Goal: Participate in discussion: Engage in conversation with other users on a specific topic

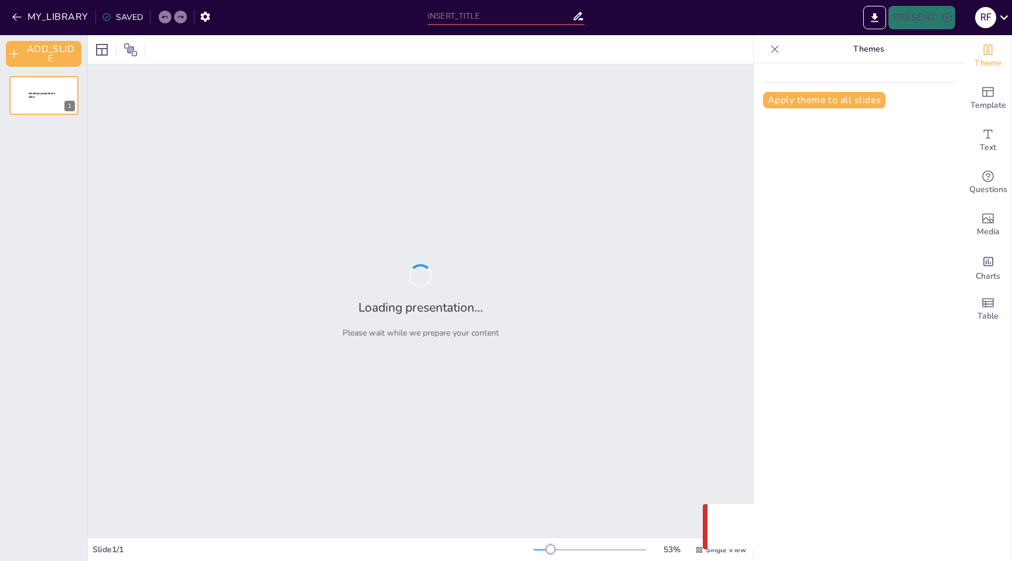
type input "Testing in Accounts"
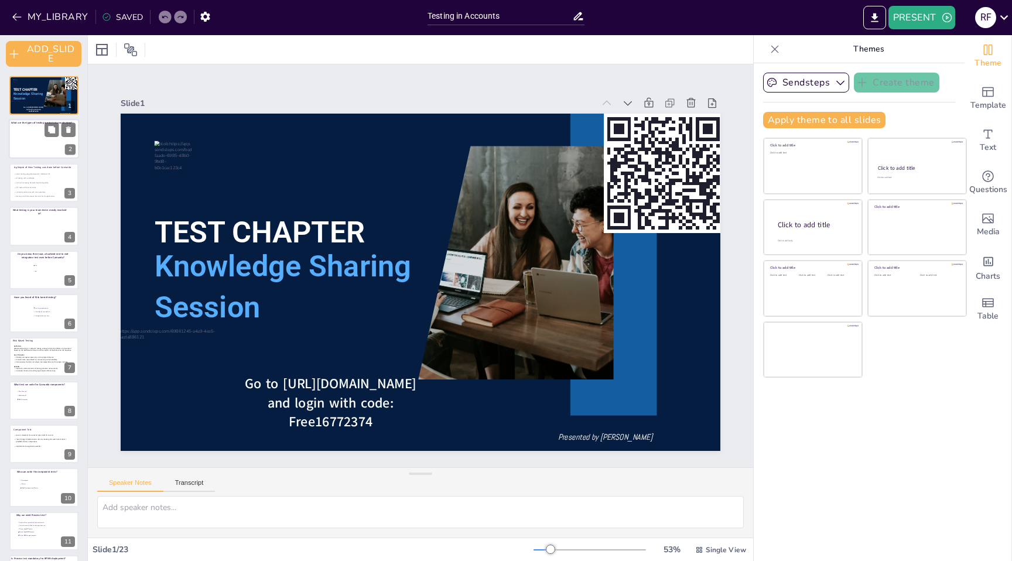
click at [22, 149] on div at bounding box center [44, 139] width 70 height 40
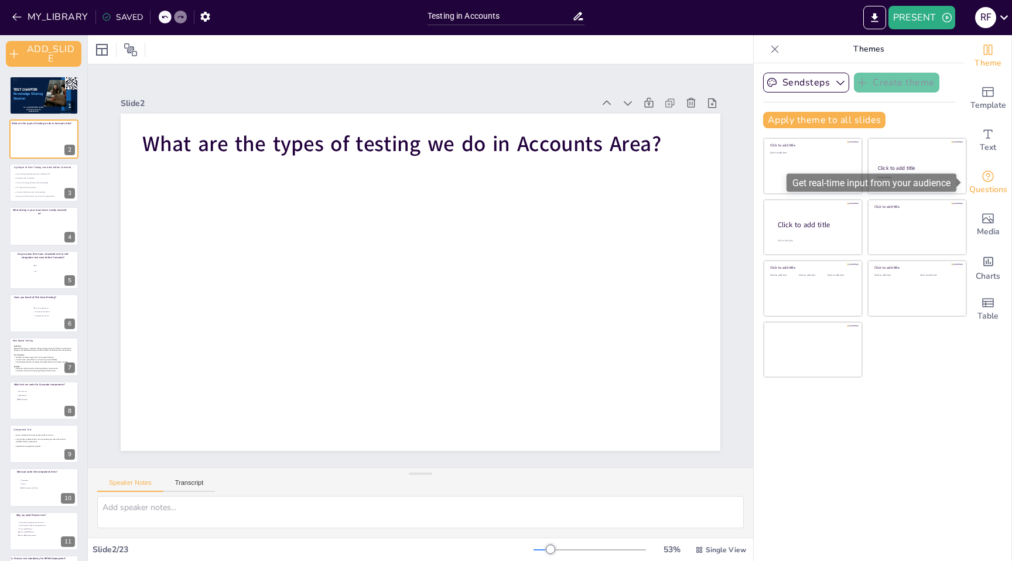
scroll to position [23, 0]
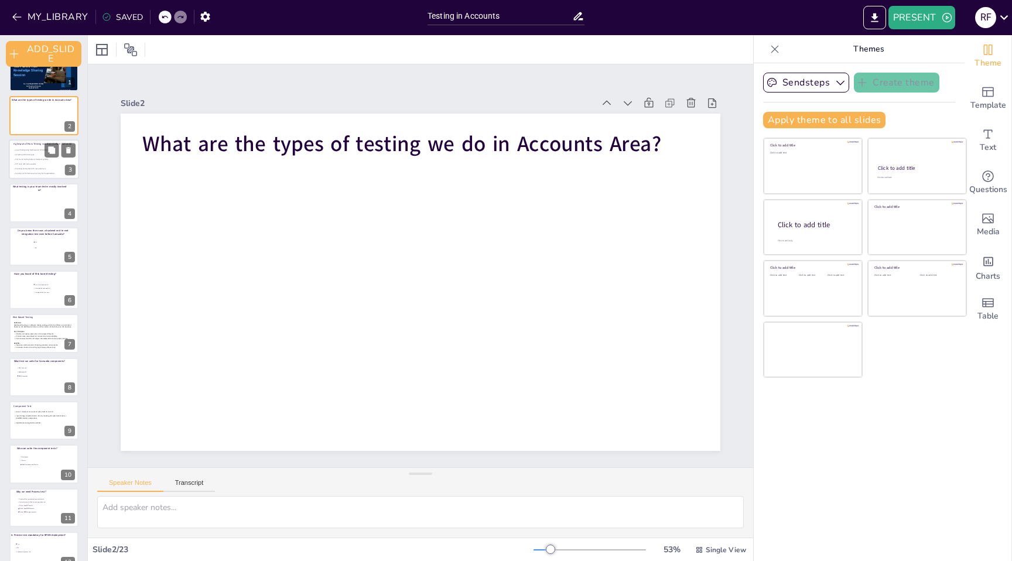
click at [37, 166] on p at bounding box center [43, 166] width 60 height 2
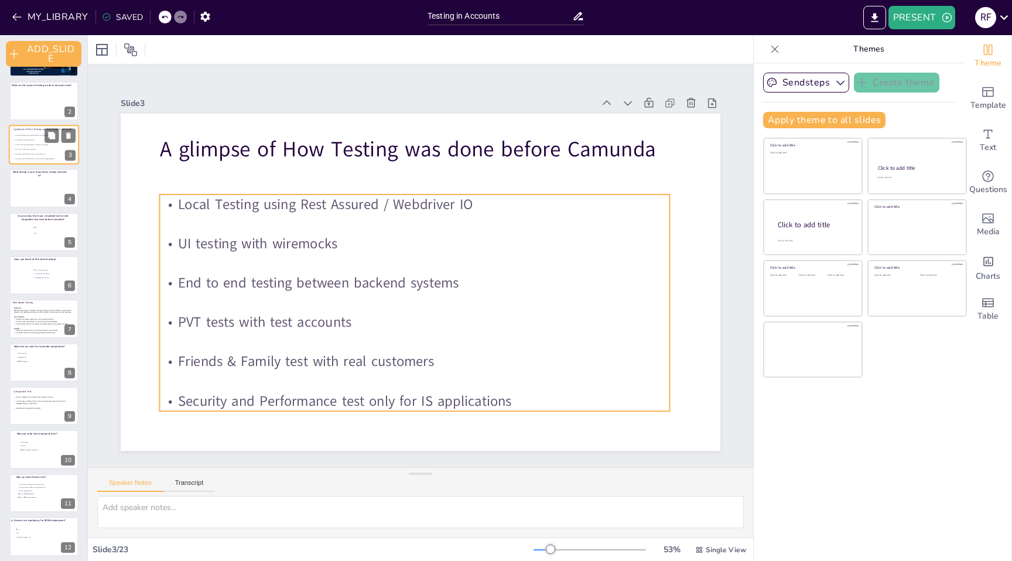
scroll to position [47, 0]
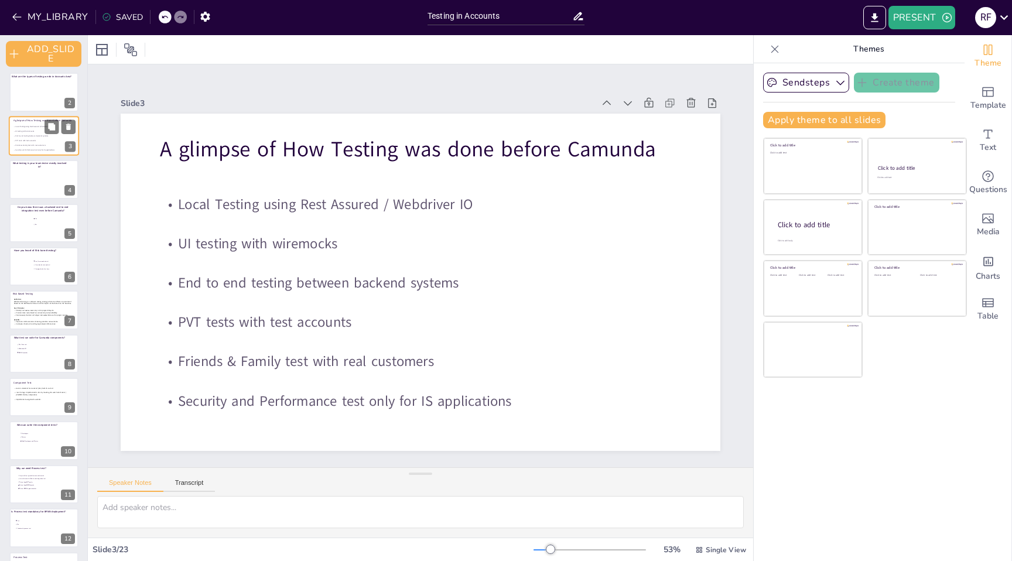
click at [37, 166] on p "What testing is your team tester mostly involved in?" at bounding box center [39, 165] width 57 height 7
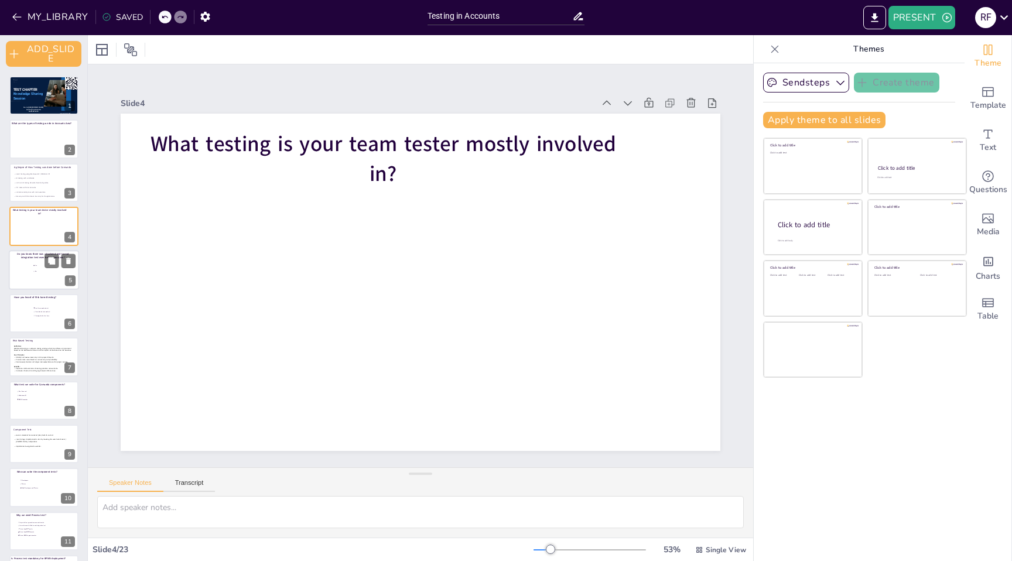
click at [29, 265] on div at bounding box center [44, 270] width 70 height 40
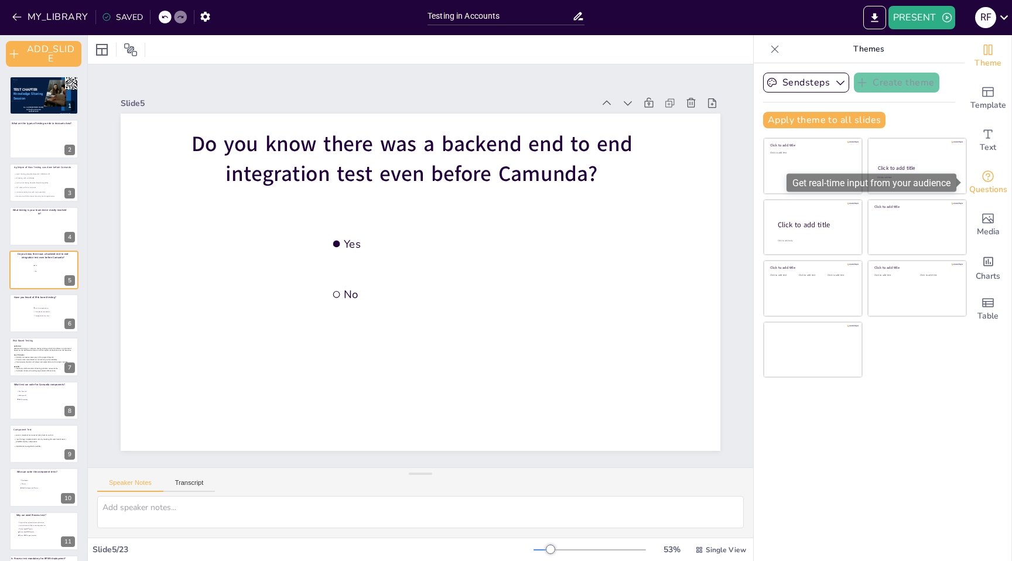
click at [986, 180] on icon "Get real-time input from your audience" at bounding box center [988, 176] width 14 height 14
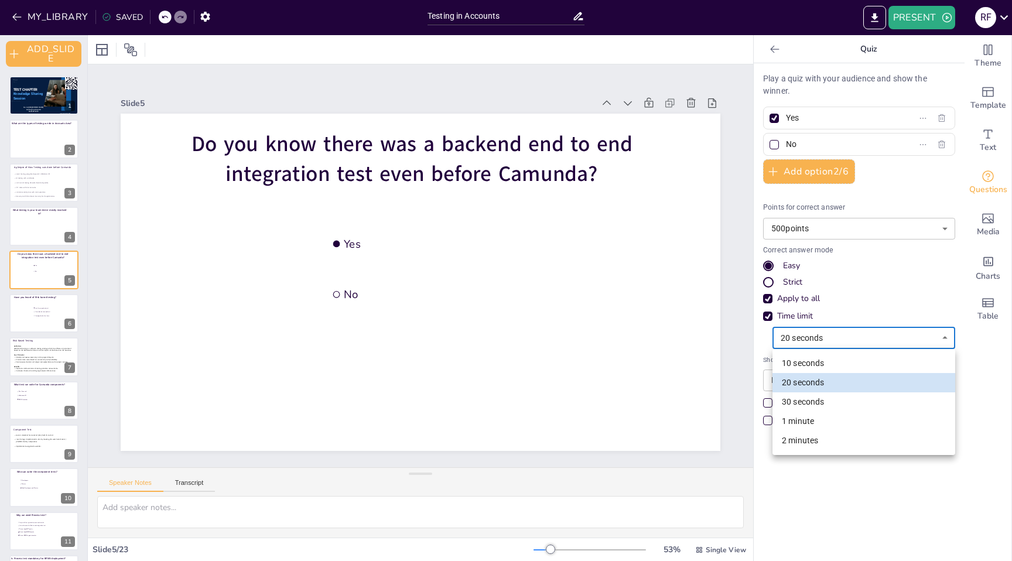
click at [892, 342] on body "MY_LIBRARY SAVED Testing in Accounts PRESENT R F Document fonts Roboto Abel Aka…" at bounding box center [506, 280] width 1012 height 561
click at [842, 364] on li "10 seconds" at bounding box center [864, 363] width 183 height 19
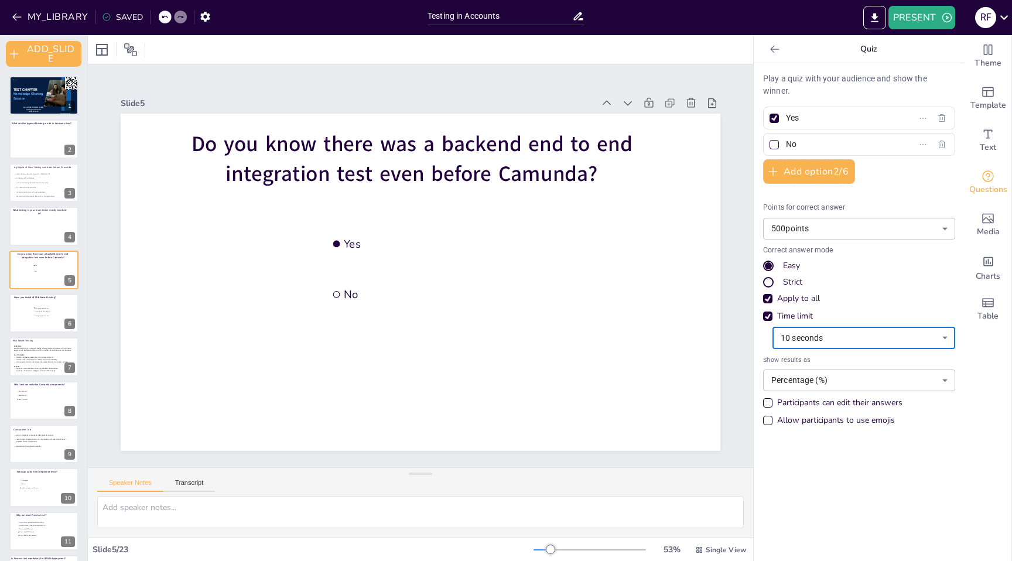
click at [858, 337] on body "MY_LIBRARY SAVED Testing in Accounts PRESENT R F Document fonts Roboto Abel Aka…" at bounding box center [506, 280] width 1012 height 561
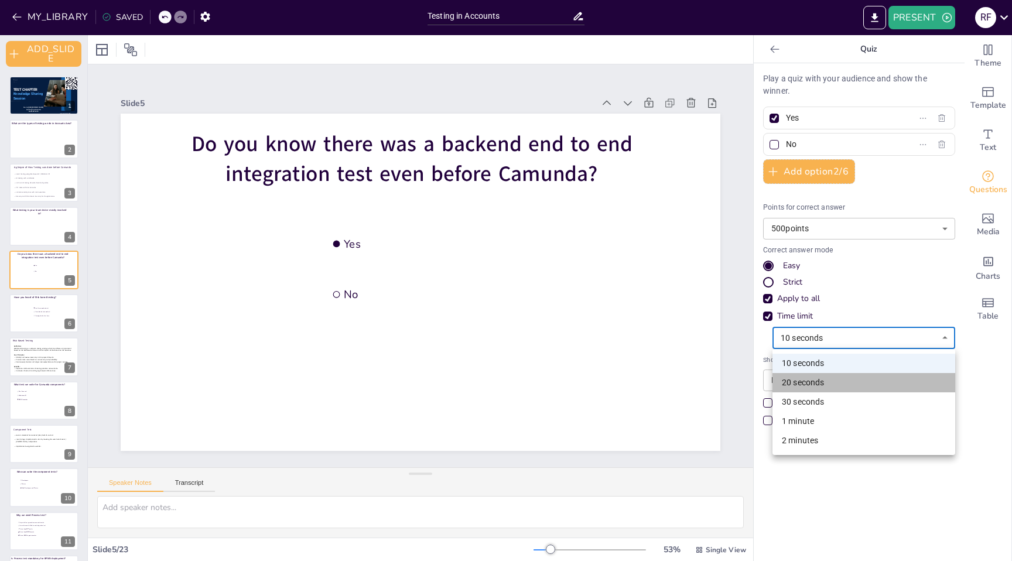
click at [820, 383] on li "20 seconds" at bounding box center [864, 382] width 183 height 19
type input "20"
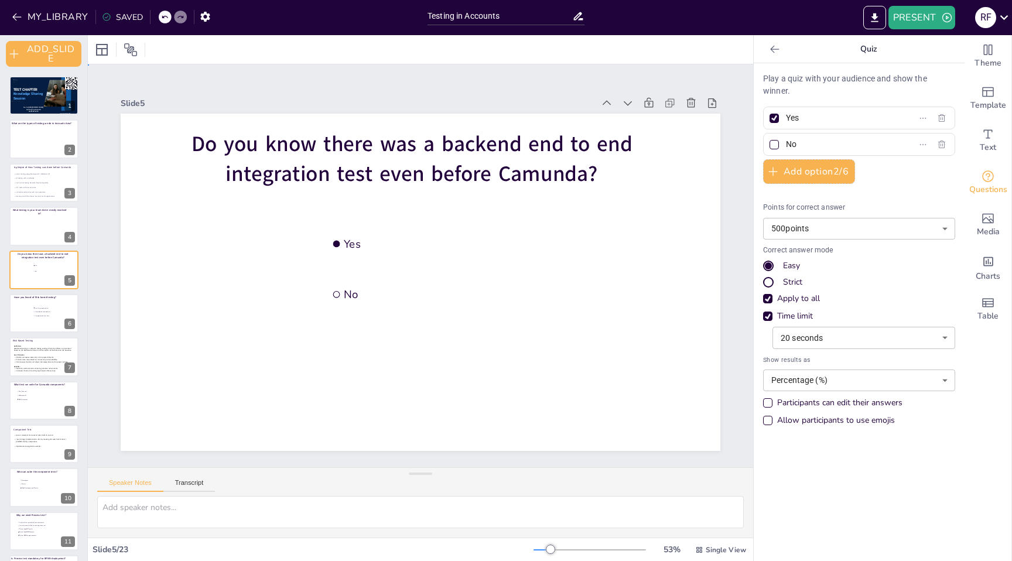
click at [530, 459] on div "Slide 1 TEST CHAPTER Knowledge Sharing Session Presented by Ruby Go to https://…" at bounding box center [421, 266] width 704 height 470
click at [29, 143] on div at bounding box center [44, 139] width 70 height 40
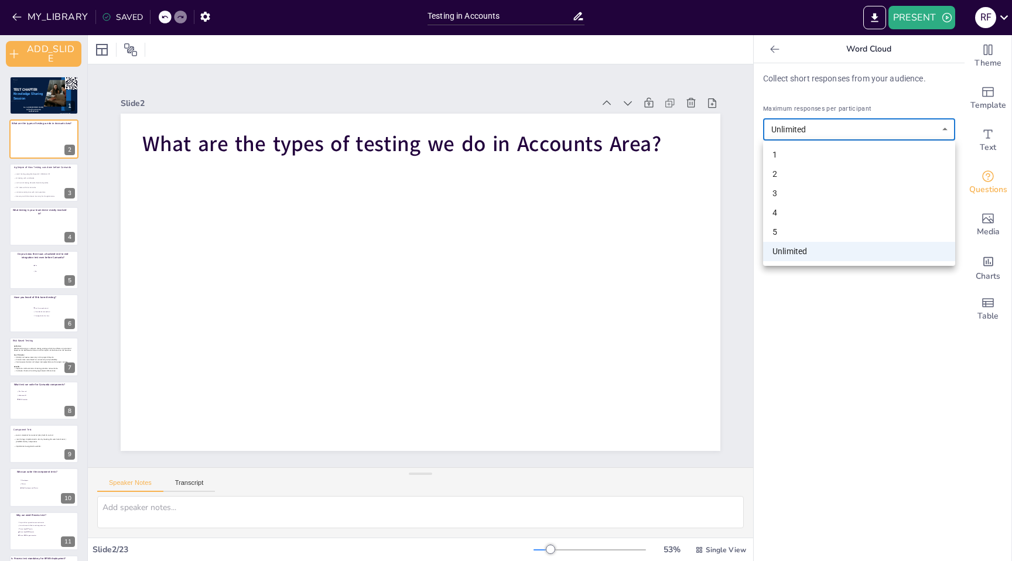
click at [869, 126] on body "MY_LIBRARY SAVED Testing in Accounts PRESENT R F Document fonts Roboto Abel Aka…" at bounding box center [506, 280] width 1012 height 561
click at [869, 126] on div at bounding box center [506, 280] width 1012 height 561
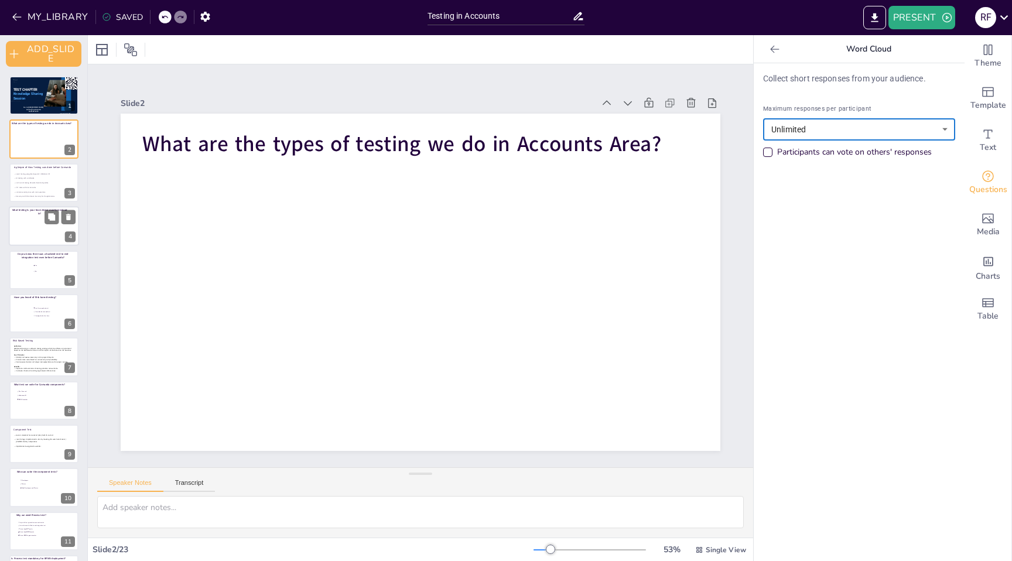
click at [31, 229] on div at bounding box center [44, 226] width 70 height 40
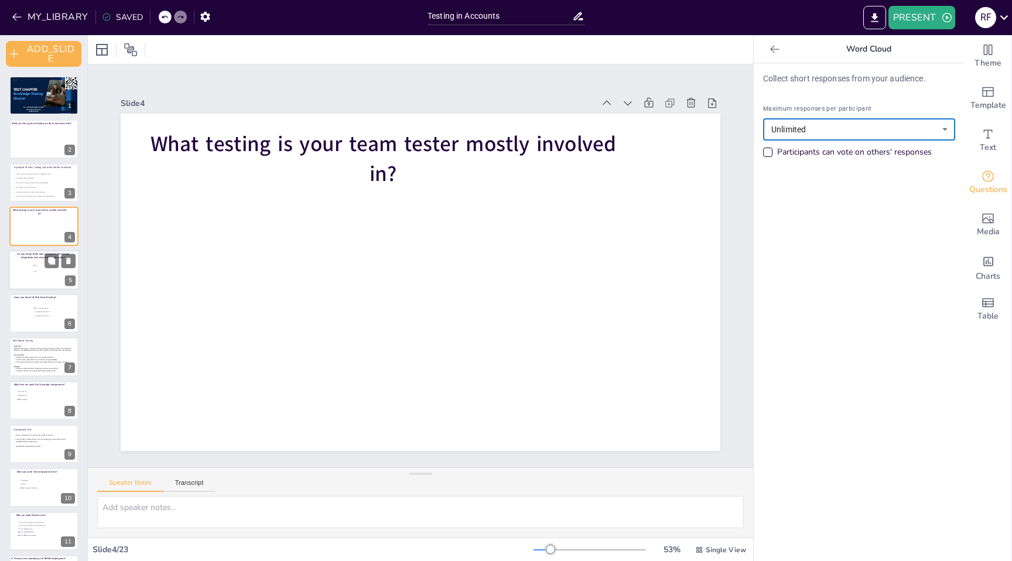
click at [32, 270] on div at bounding box center [44, 270] width 70 height 40
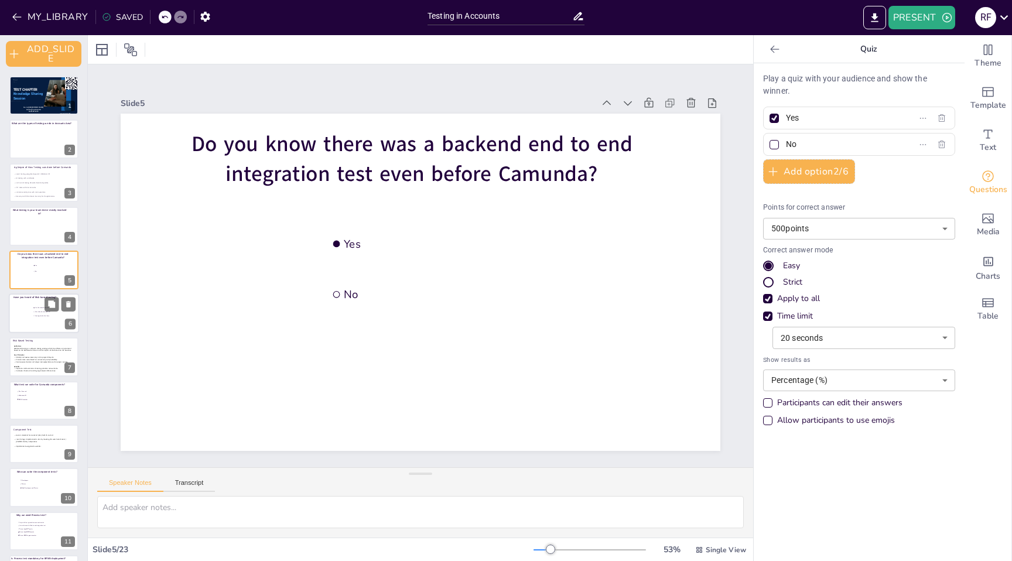
click at [28, 319] on div at bounding box center [44, 313] width 70 height 40
type input "Yes, I have worked on it"
type input "Have idea but not worked"
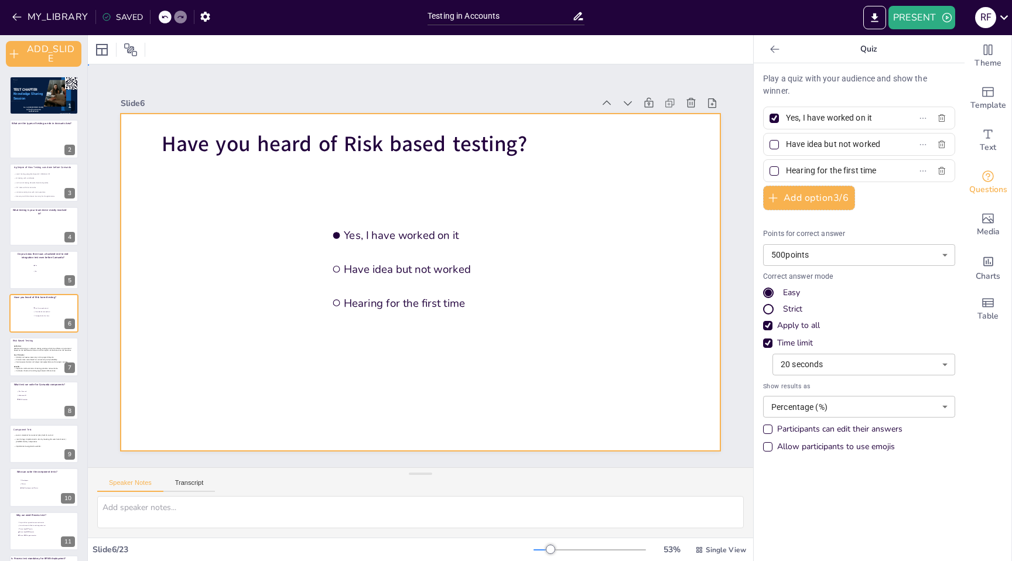
click at [398, 218] on div at bounding box center [416, 281] width 657 height 455
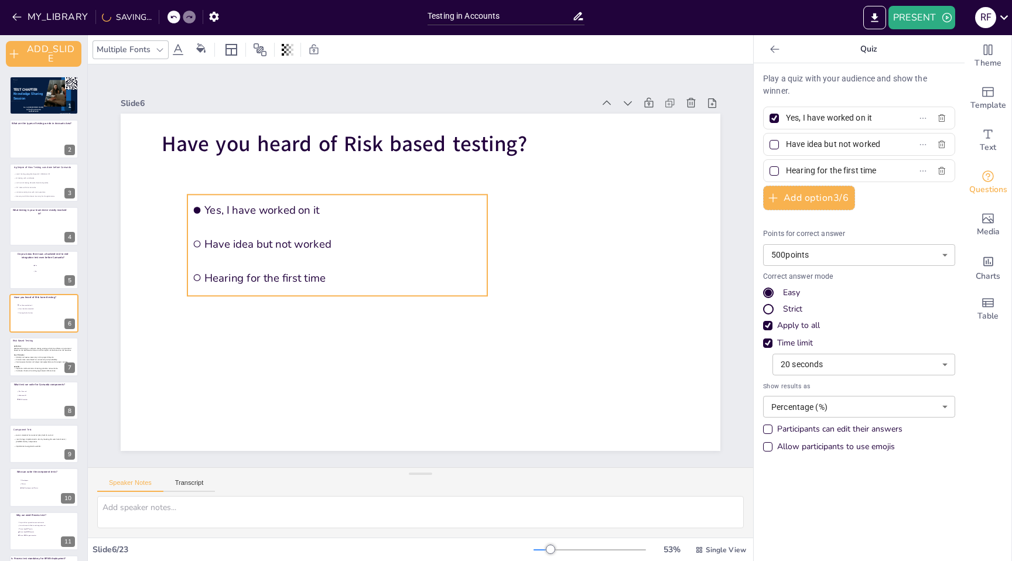
drag, startPoint x: 395, startPoint y: 221, endPoint x: 255, endPoint y: 196, distance: 141.7
click at [255, 196] on li "Yes, I have worked on it" at bounding box center [375, 176] width 275 height 177
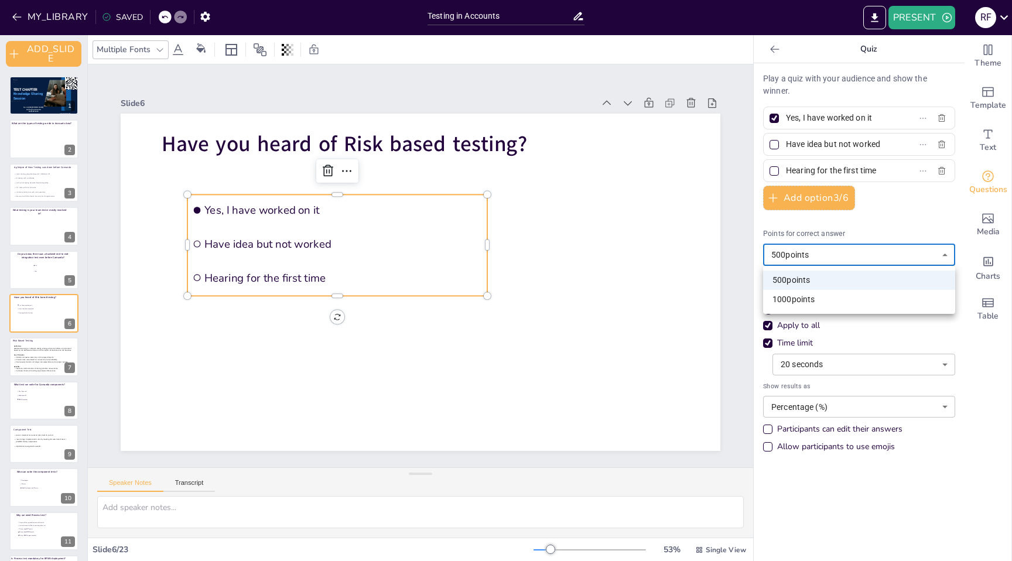
click at [827, 258] on body "MY_LIBRARY SAVED Testing in Accounts PRESENT R F Document fonts Roboto Abel Aka…" at bounding box center [506, 280] width 1012 height 561
click at [827, 258] on div at bounding box center [506, 280] width 1012 height 561
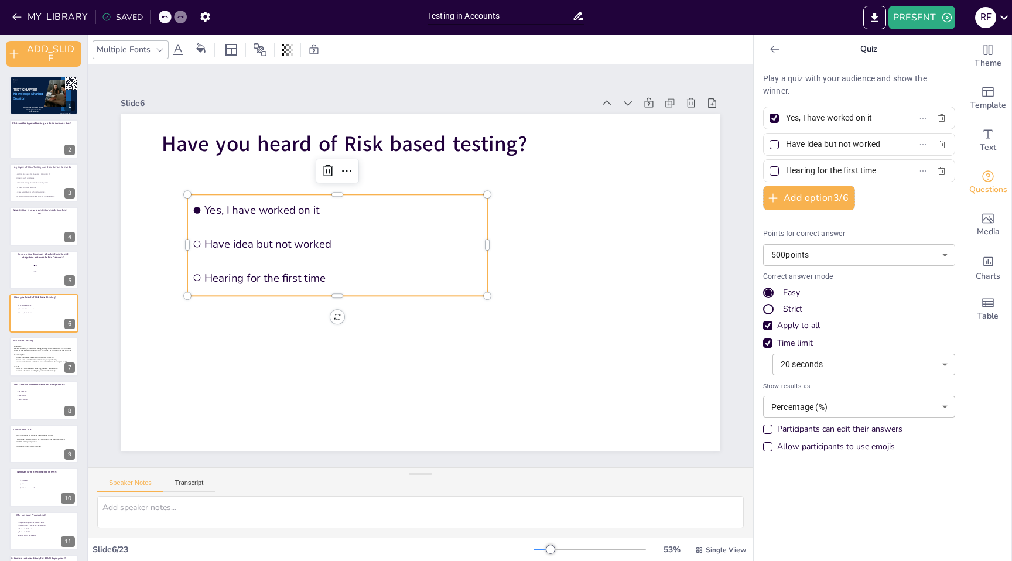
click at [774, 144] on div at bounding box center [774, 144] width 9 height 9
click at [786, 144] on input "Have idea but not worked" at bounding box center [840, 144] width 109 height 17
checkbox input "true"
click at [773, 173] on div at bounding box center [774, 171] width 6 height 6
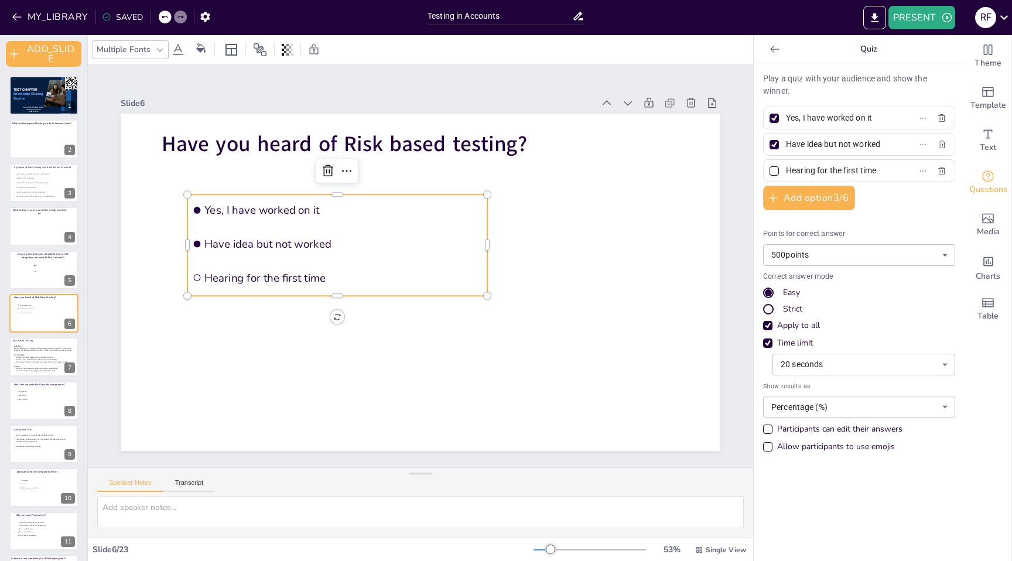
click at [786, 173] on input "Hearing for the first time" at bounding box center [840, 170] width 109 height 17
checkbox input "true"
click at [39, 367] on p "Benefits:" at bounding box center [43, 367] width 60 height 2
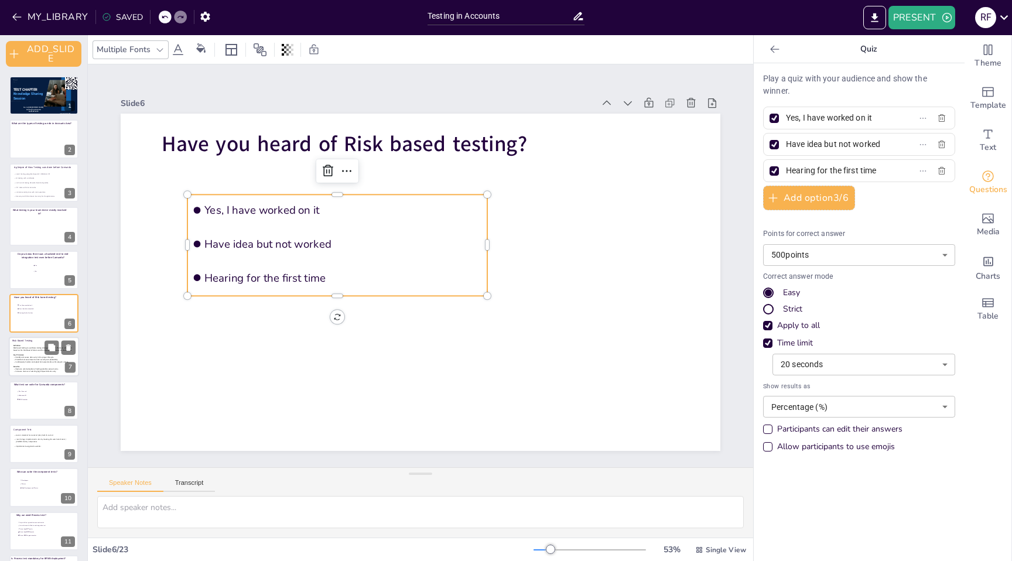
scroll to position [43, 0]
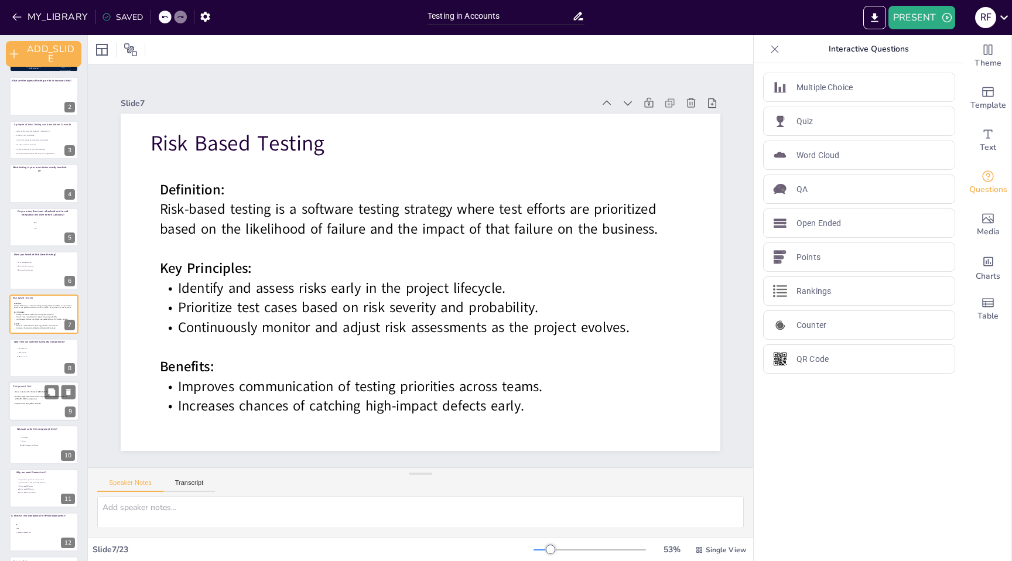
click at [20, 392] on span "Done in Backend for Frontend (BFF) both IS and LB" at bounding box center [33, 392] width 37 height 2
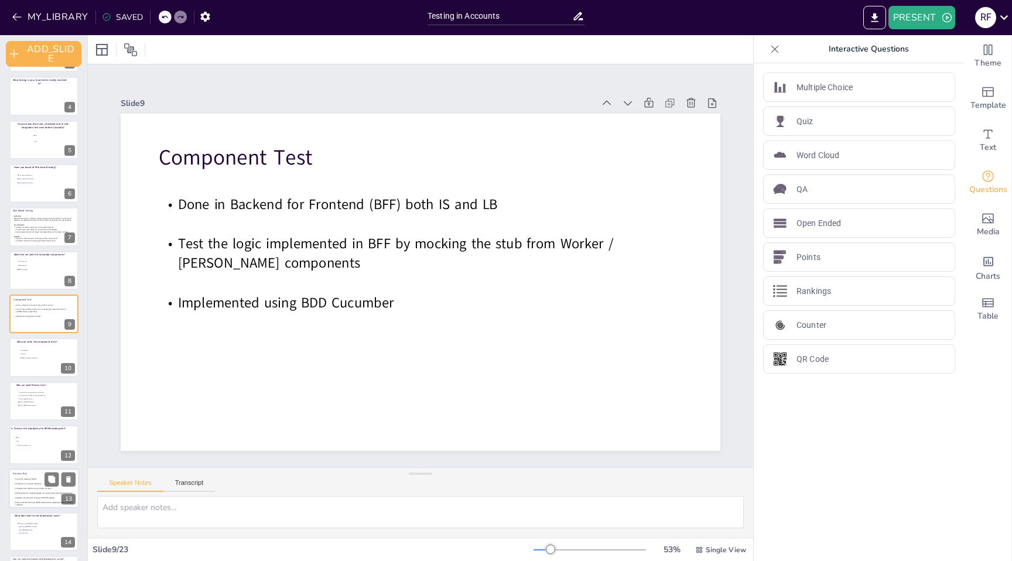
click at [40, 490] on p at bounding box center [43, 491] width 60 height 2
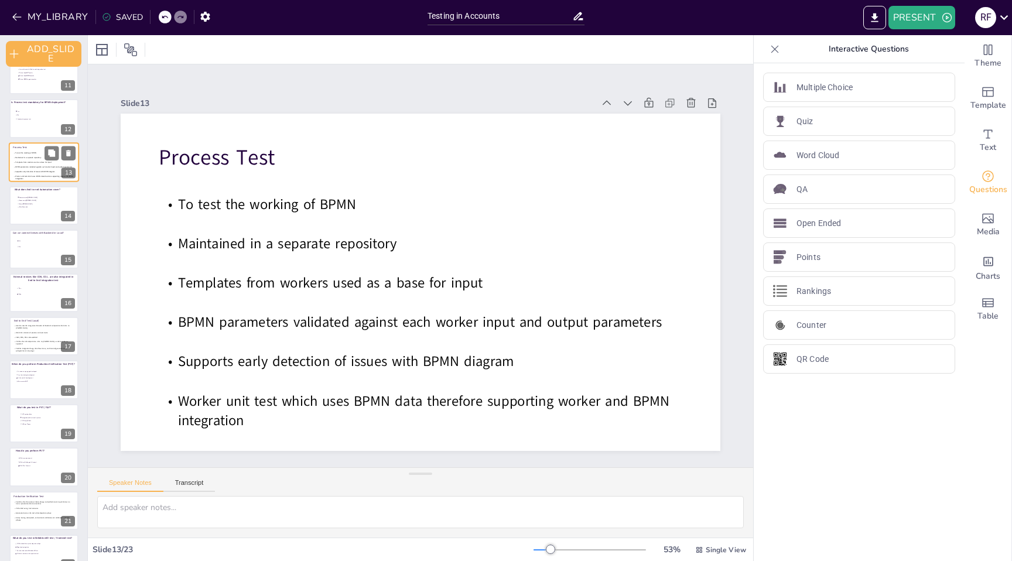
scroll to position [454, 0]
click at [37, 216] on div at bounding box center [44, 208] width 70 height 40
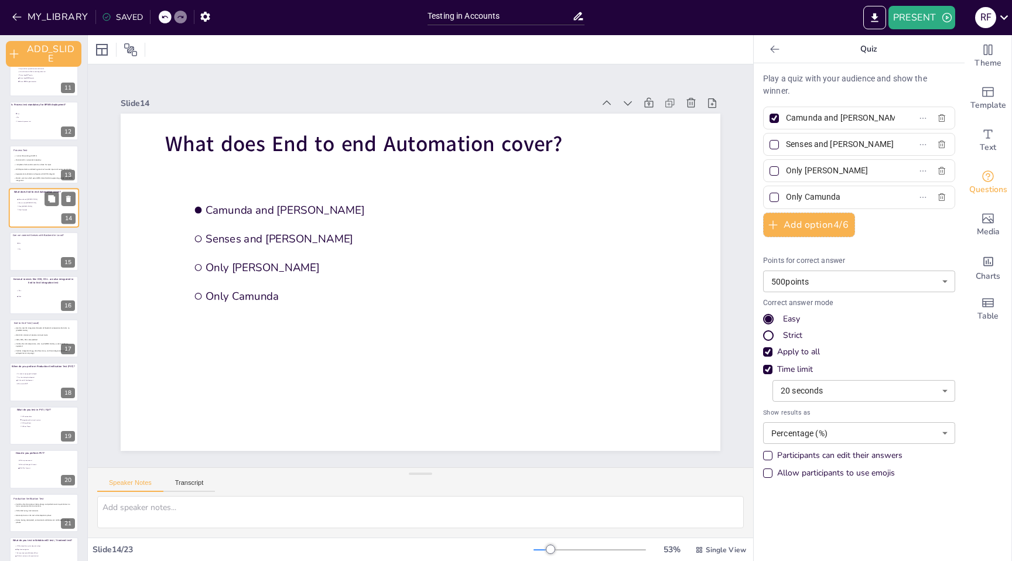
scroll to position [348, 0]
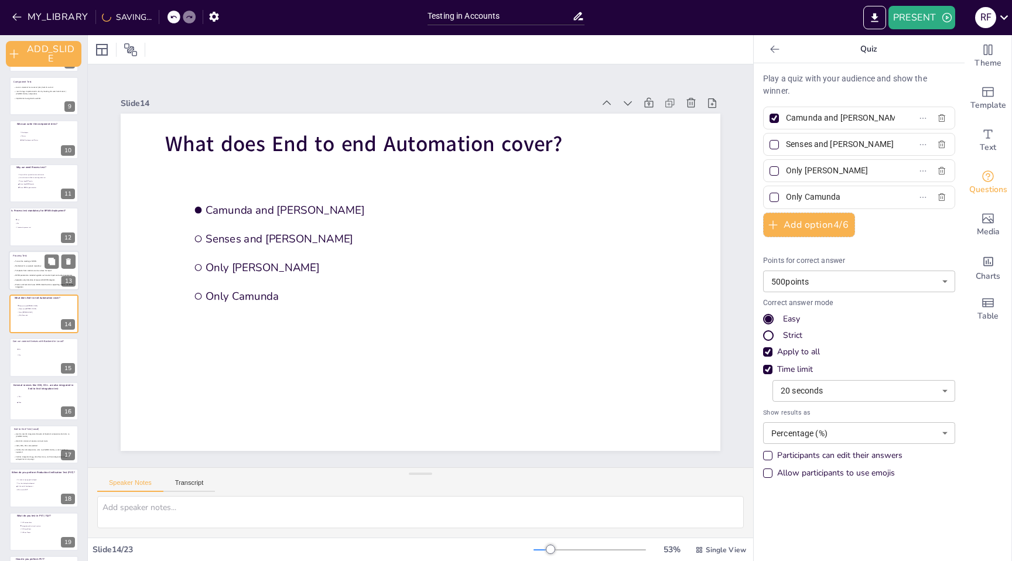
click at [29, 270] on span "Templates from workers used as a base for input" at bounding box center [33, 270] width 36 height 2
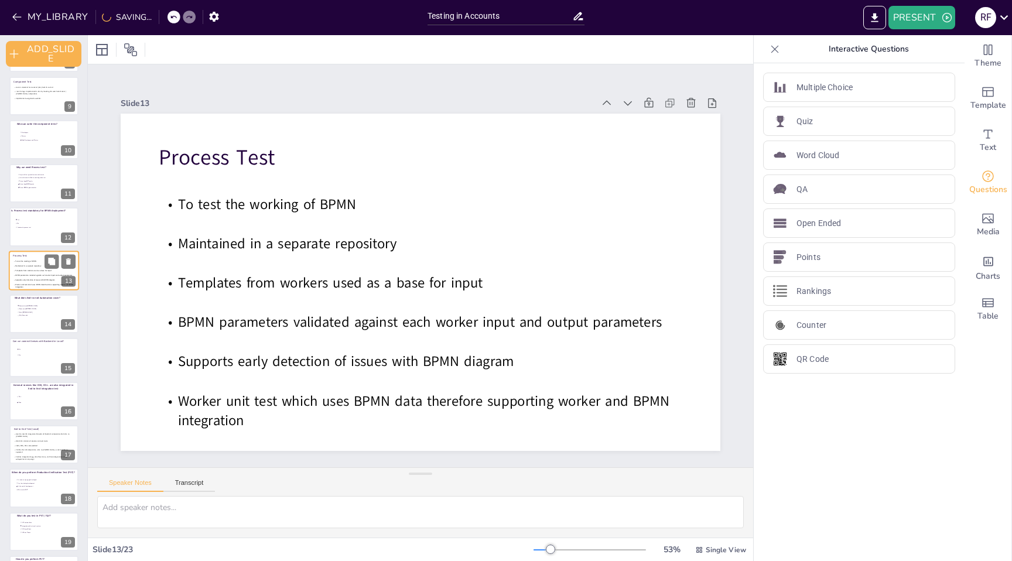
scroll to position [304, 0]
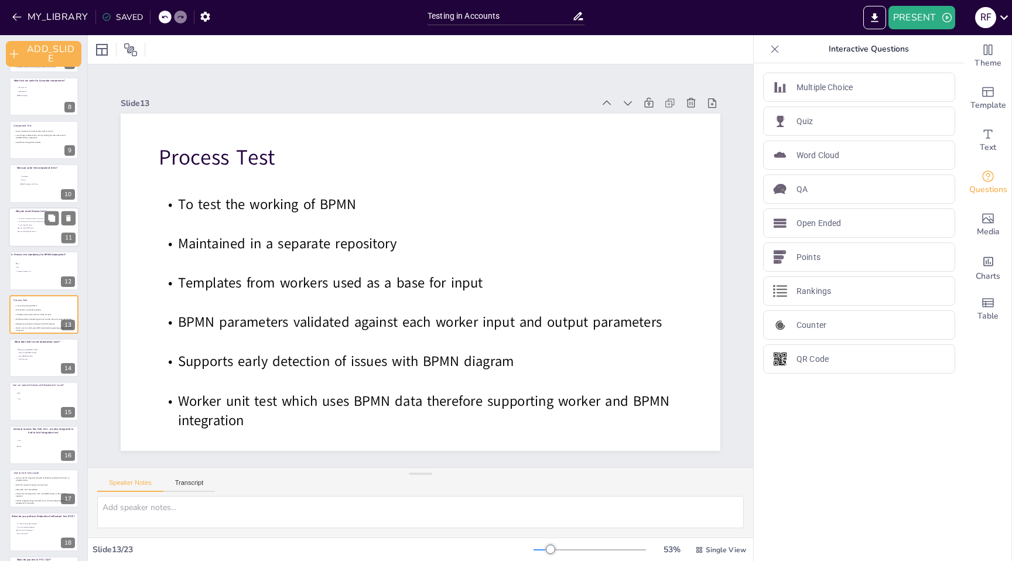
click at [34, 221] on span "Its an alternate for End to end integration test" at bounding box center [35, 222] width 33 height 2
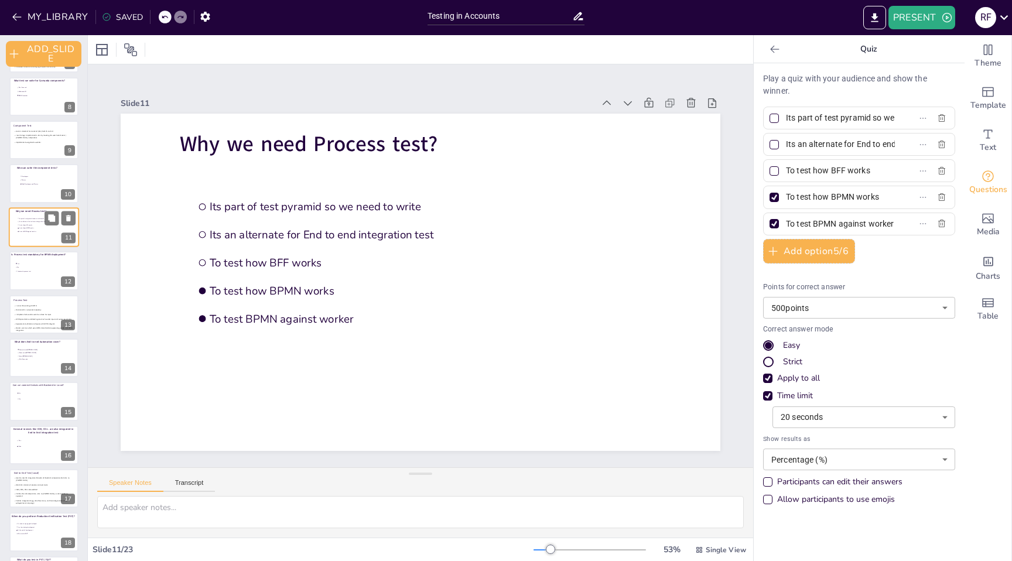
scroll to position [217, 0]
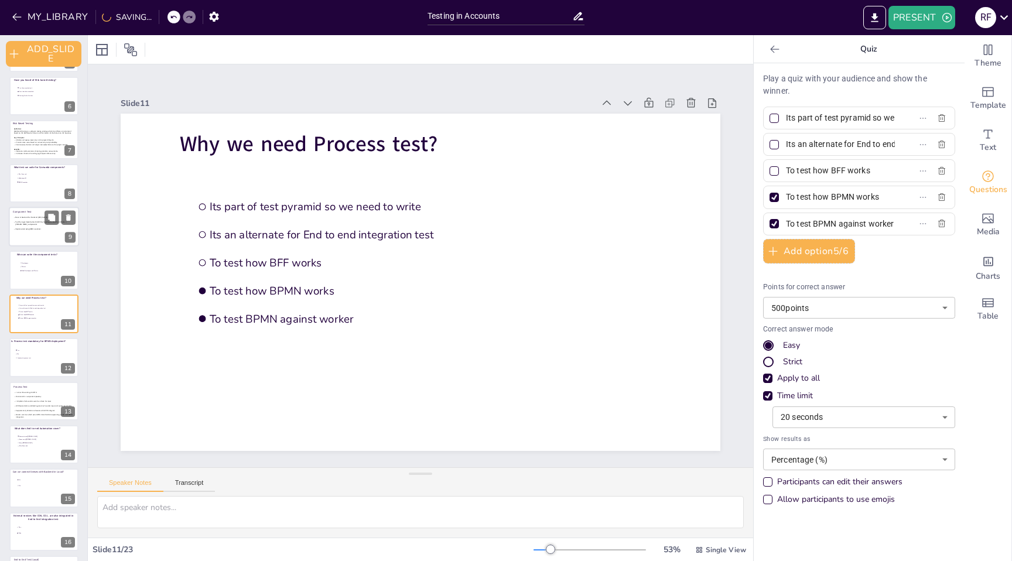
click at [30, 229] on span "Implemented using BDD Cucumber" at bounding box center [27, 229] width 25 height 2
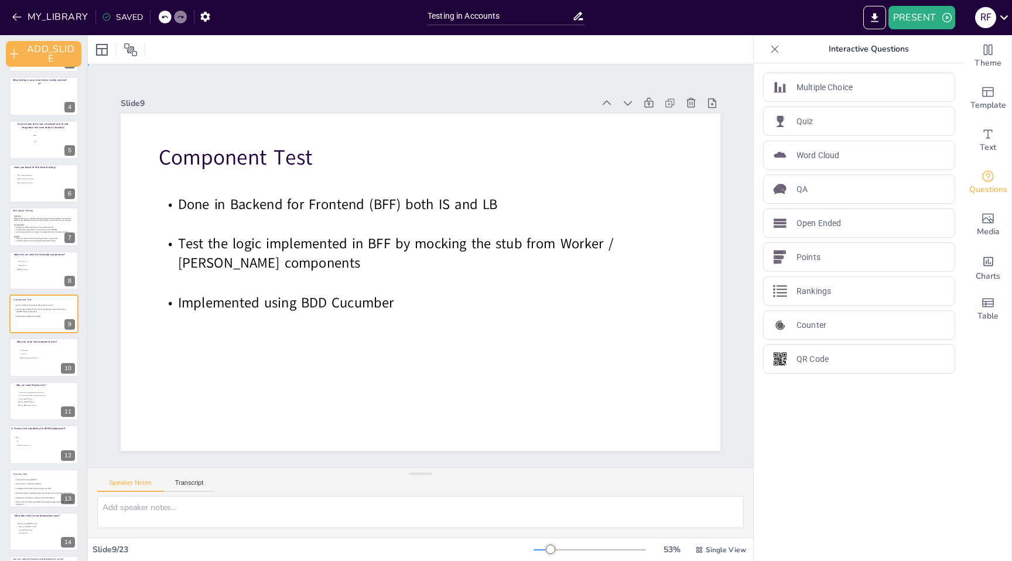
click at [730, 163] on div "Slide 1 TEST CHAPTER Knowledge Sharing Session Presented by Ruby Go to https://…" at bounding box center [420, 266] width 701 height 438
click at [29, 351] on li "Developers" at bounding box center [36, 350] width 35 height 4
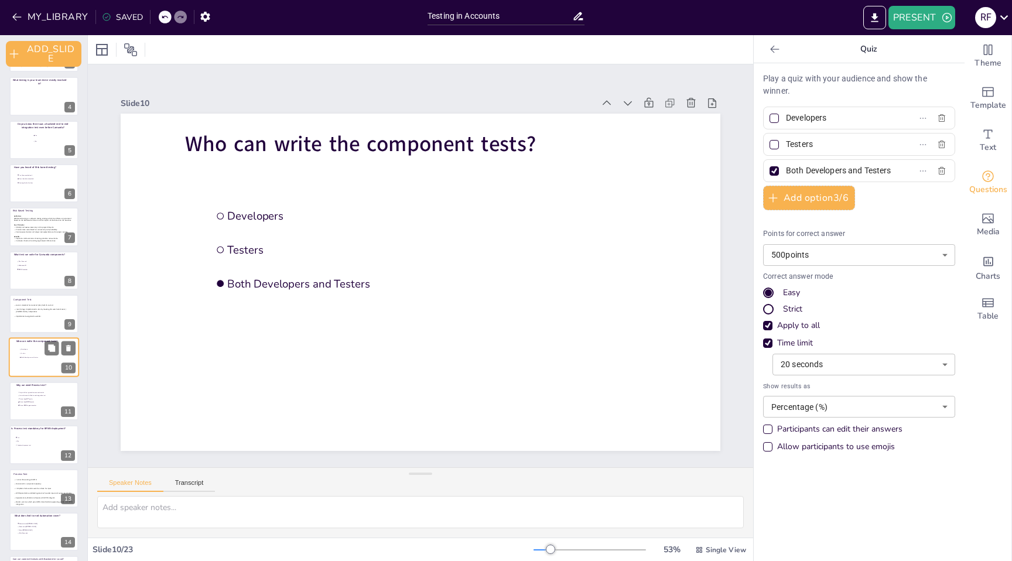
scroll to position [173, 0]
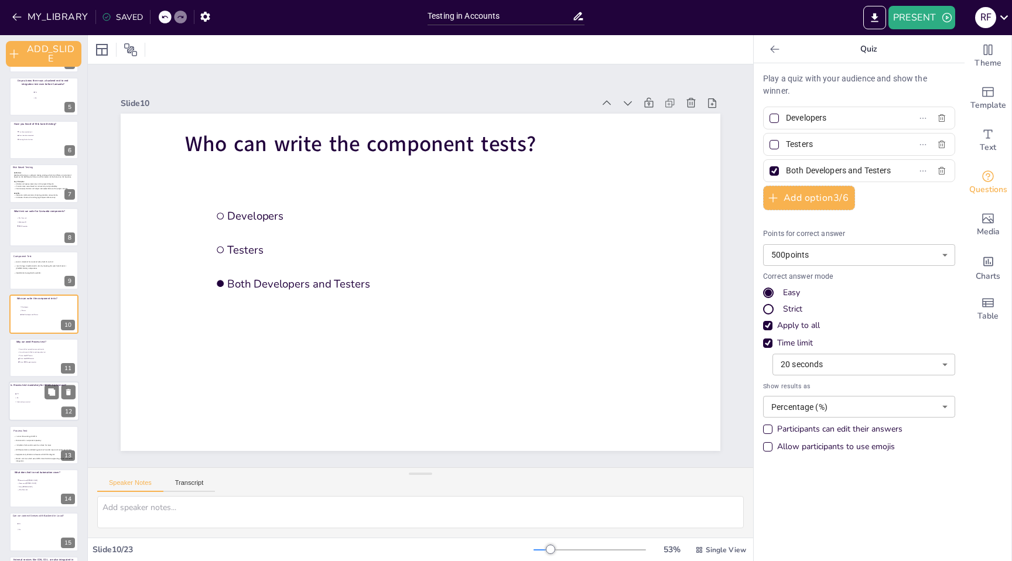
click at [27, 394] on span "Yes" at bounding box center [33, 394] width 33 height 2
type input "Yes"
type input "No"
type input "I dont write process test"
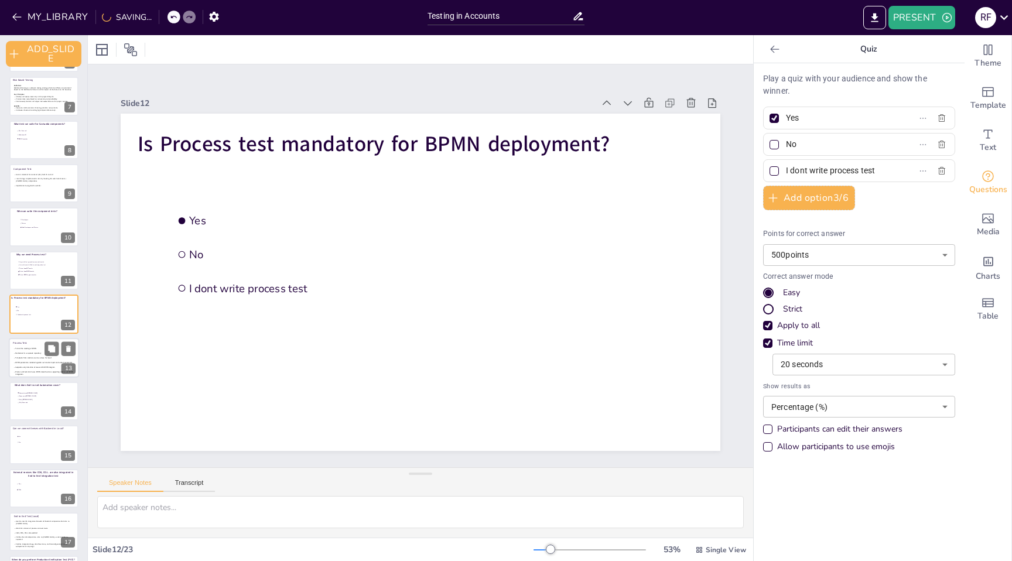
click at [32, 359] on p at bounding box center [43, 360] width 60 height 2
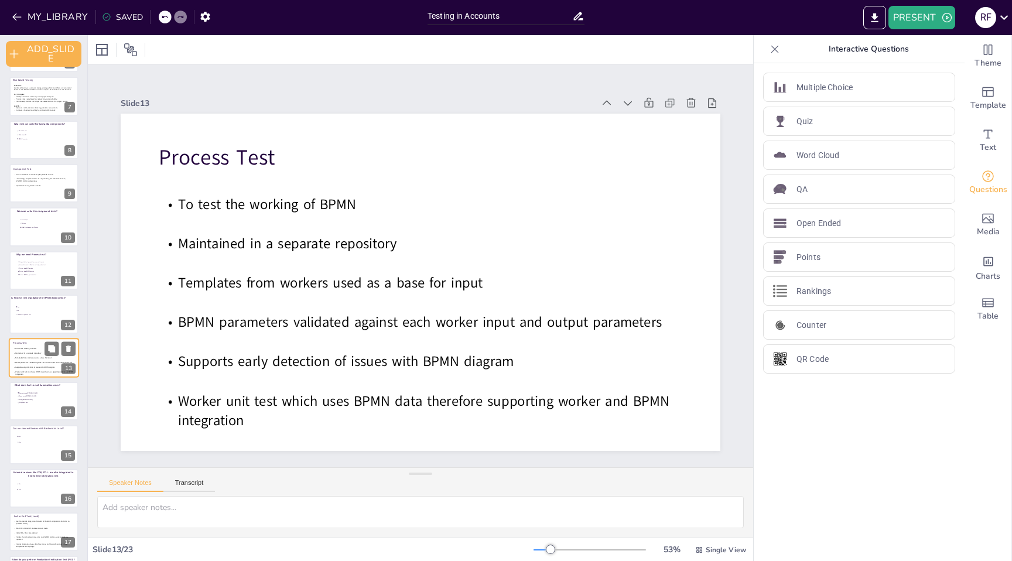
scroll to position [304, 0]
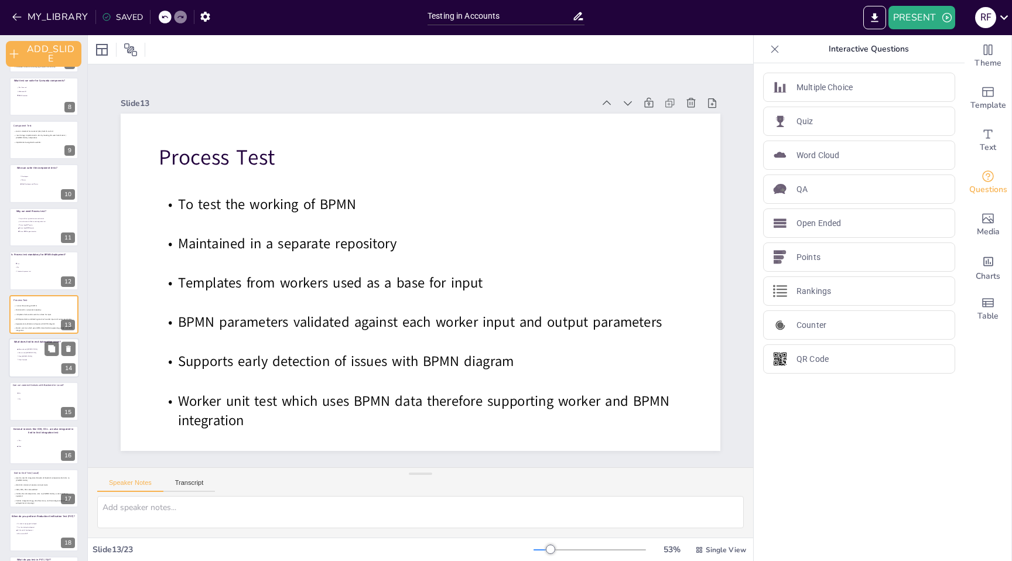
click at [25, 356] on span "Only [PERSON_NAME]" at bounding box center [35, 357] width 33 height 2
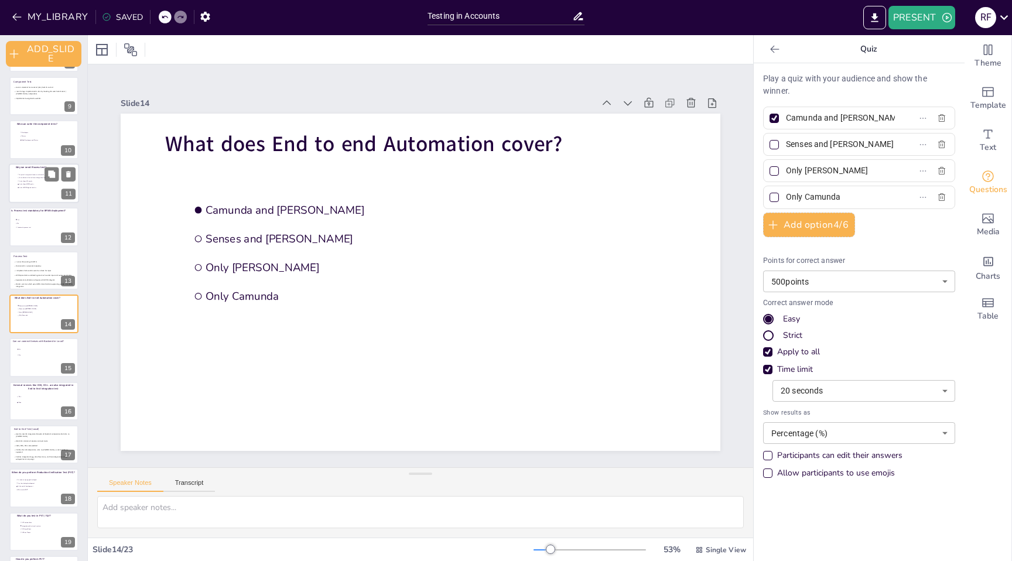
click at [32, 180] on span "To test how BFF works" at bounding box center [35, 181] width 33 height 2
type input "Its part of test pyramid so we need to write"
type input "Its an alternate for End to end integration test"
type input "To test how BFF works"
type input "To test how BPMN works"
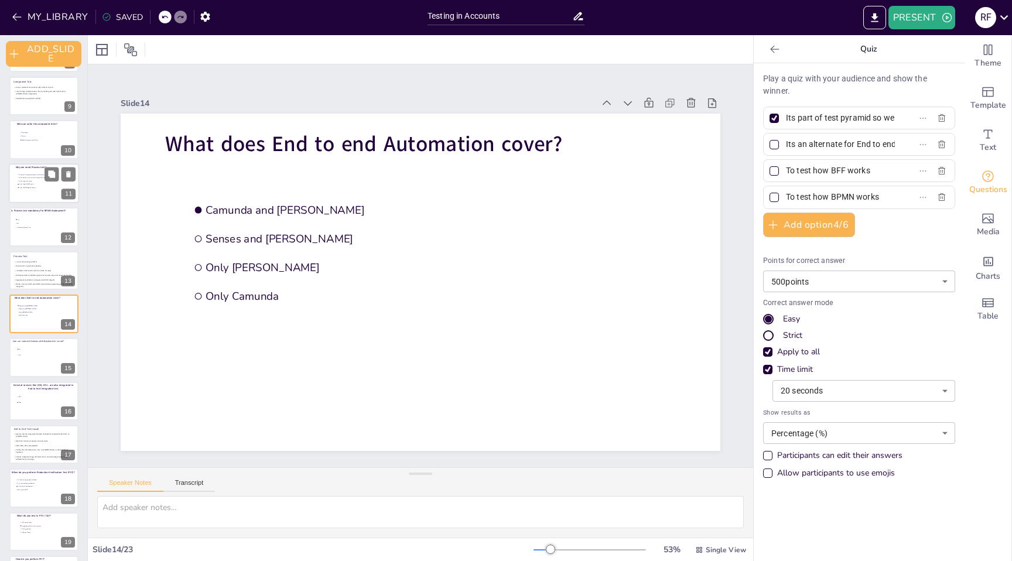
scroll to position [217, 0]
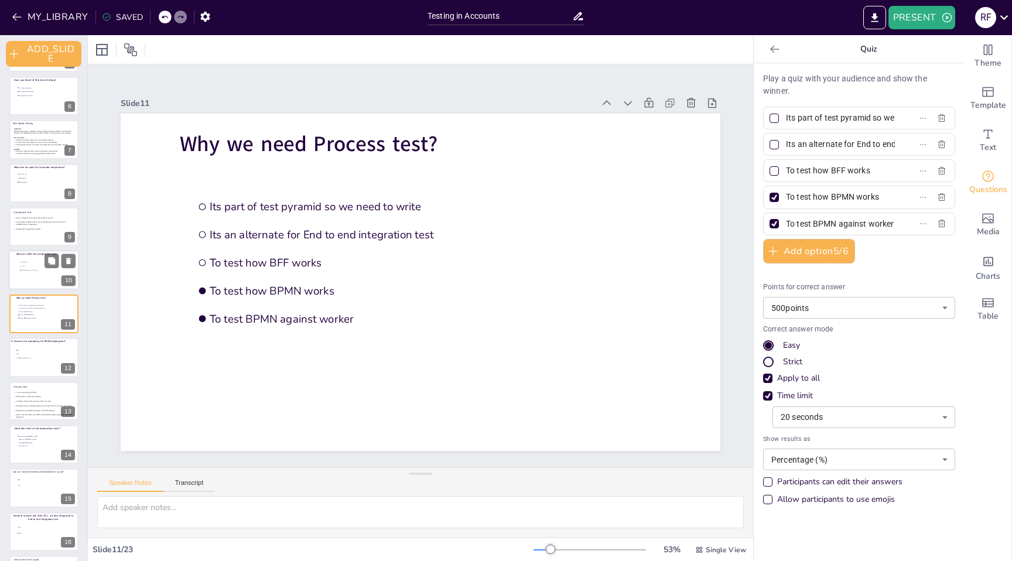
click at [31, 267] on span "Testers" at bounding box center [37, 267] width 33 height 2
type input "Developers"
type input "Testers"
type input "Both Developers and Testers"
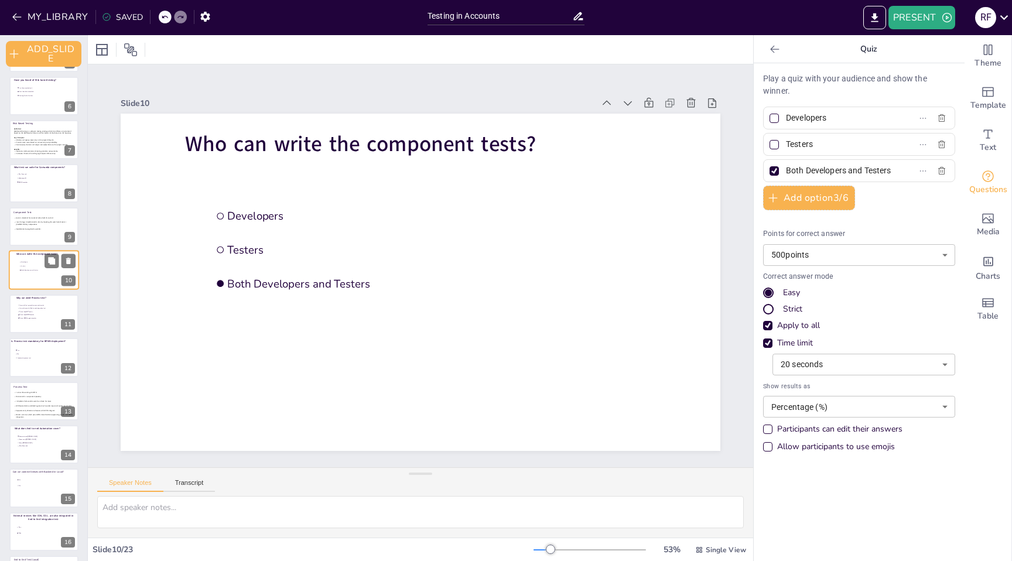
scroll to position [173, 0]
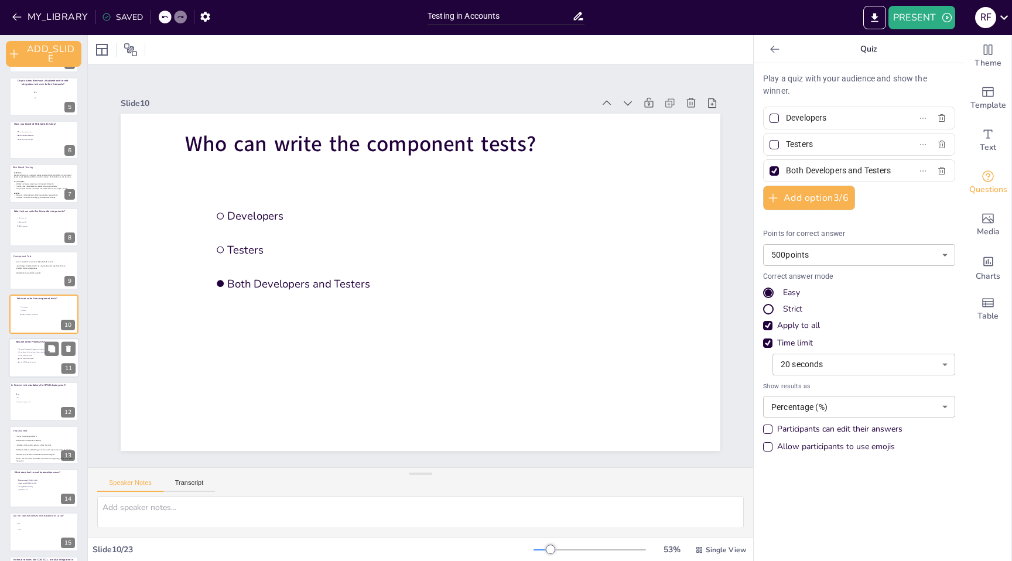
click at [33, 344] on div at bounding box center [44, 358] width 70 height 40
type input "Its part of test pyramid so we need to write"
type input "Its an alternate for End to end integration test"
type input "To test how BFF works"
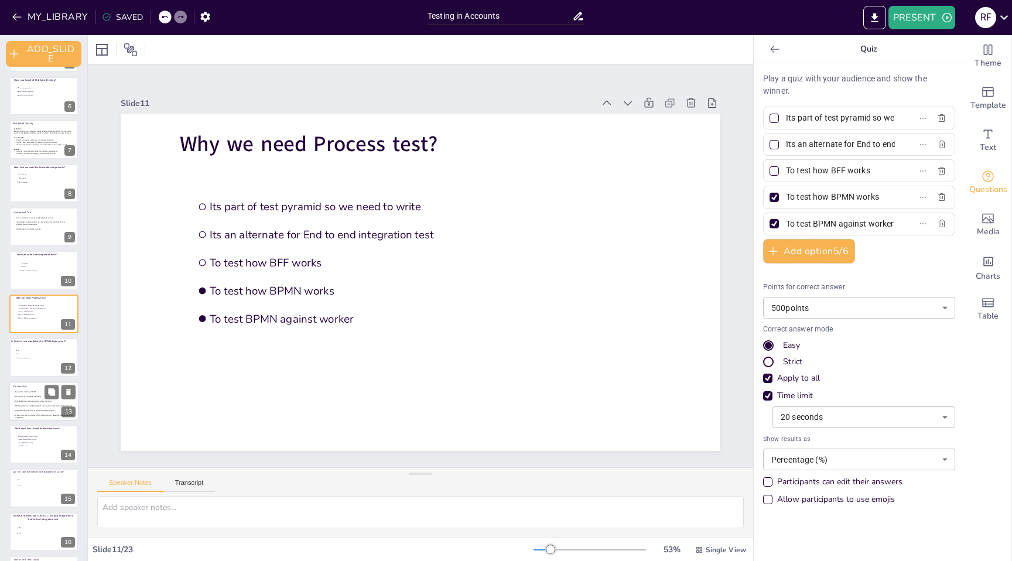
click at [29, 402] on p at bounding box center [43, 403] width 60 height 2
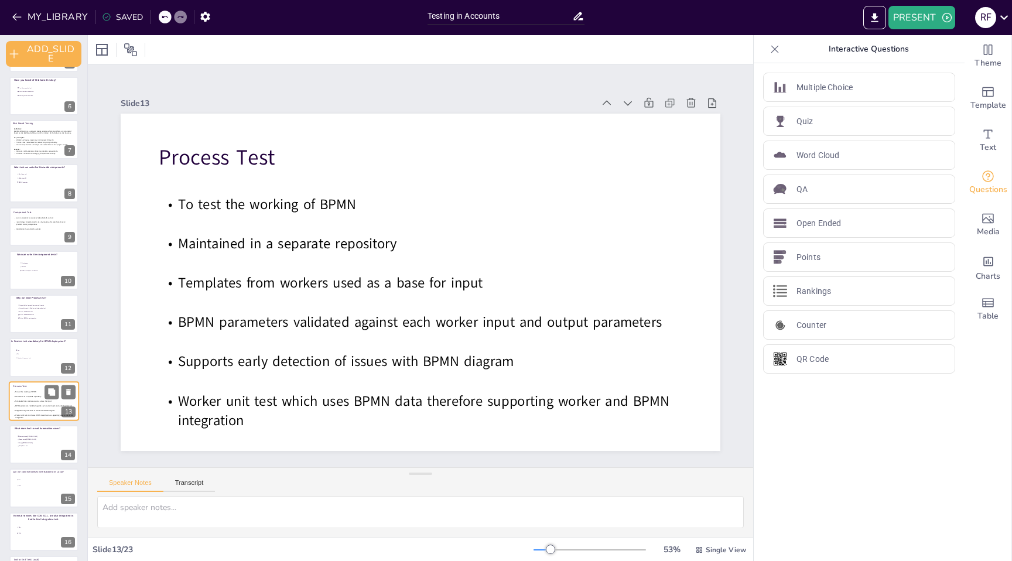
scroll to position [304, 0]
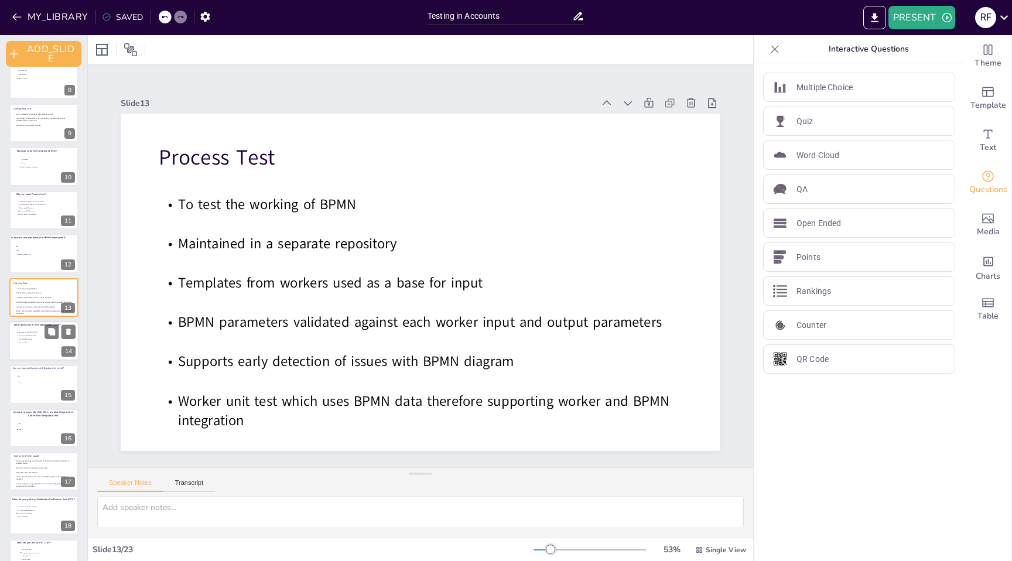
click at [23, 347] on div at bounding box center [44, 341] width 70 height 40
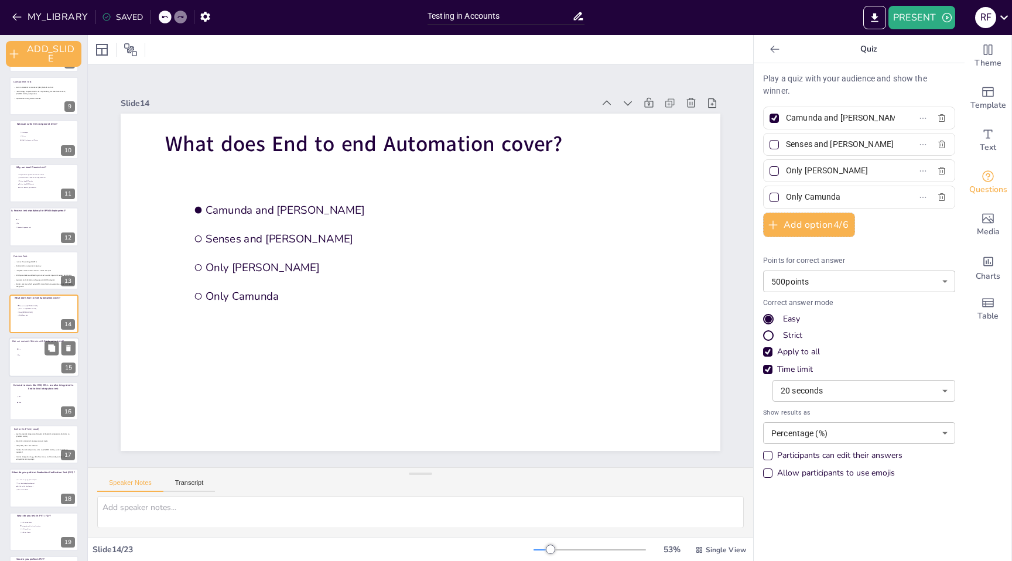
click at [25, 359] on div at bounding box center [44, 358] width 70 height 40
type input "Yes"
type input "No"
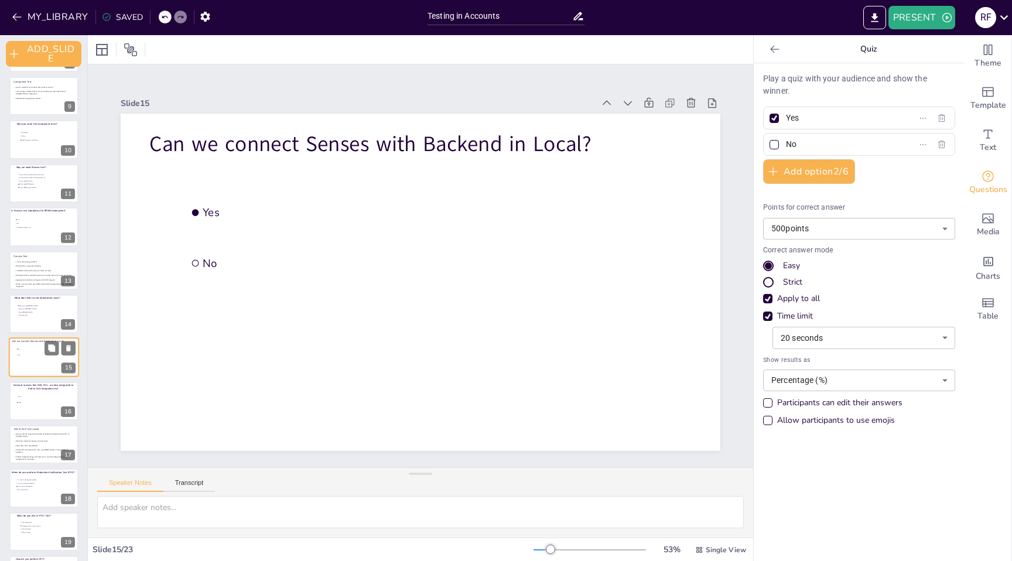
scroll to position [391, 0]
click at [25, 358] on span "False" at bounding box center [34, 359] width 33 height 2
type input "True"
type input "False"
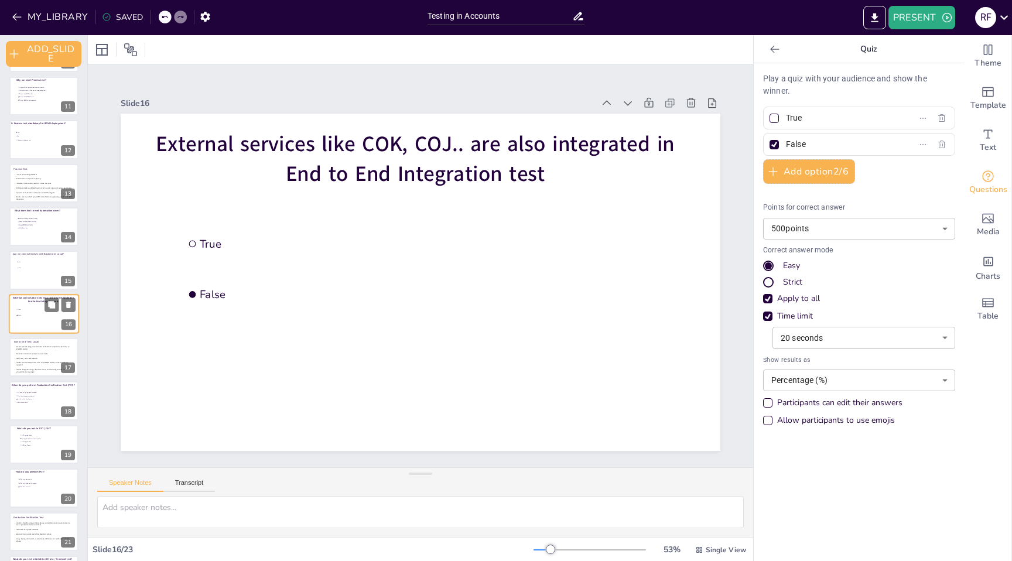
click at [25, 358] on span "CRMI, COK, COJ calls stubbed" at bounding box center [26, 358] width 21 height 2
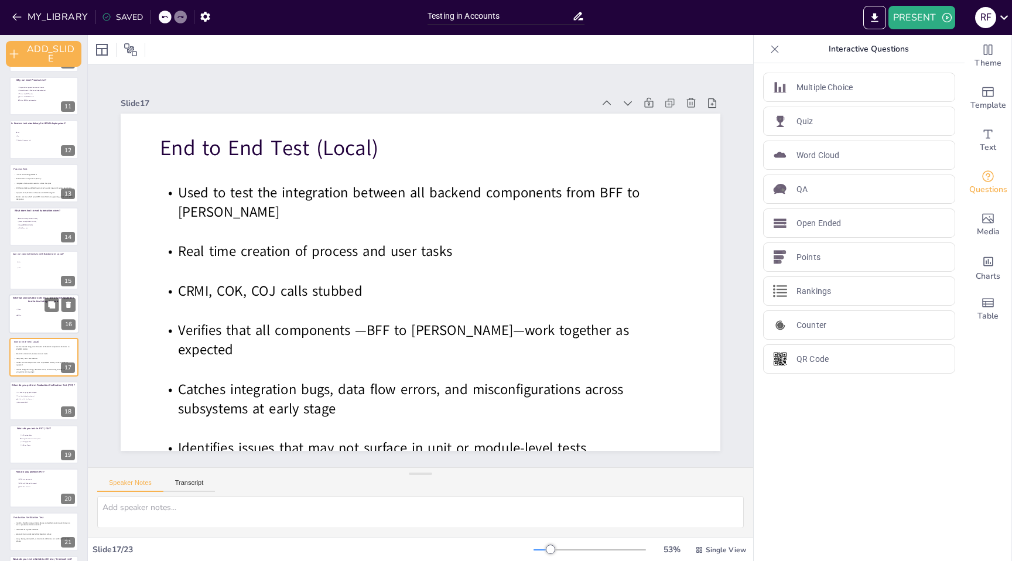
scroll to position [479, 0]
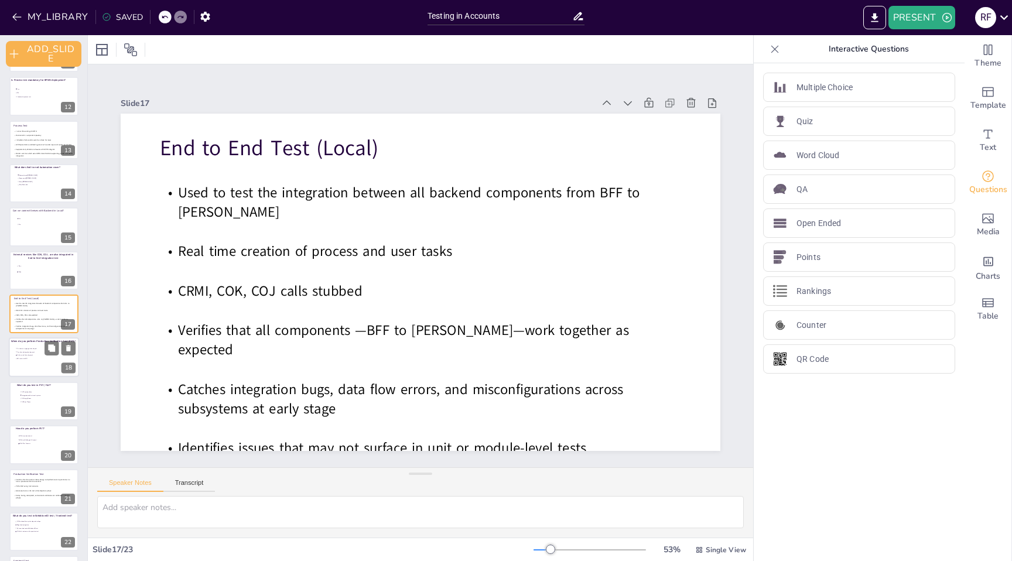
click at [22, 352] on span "Any time during development" at bounding box center [33, 352] width 33 height 2
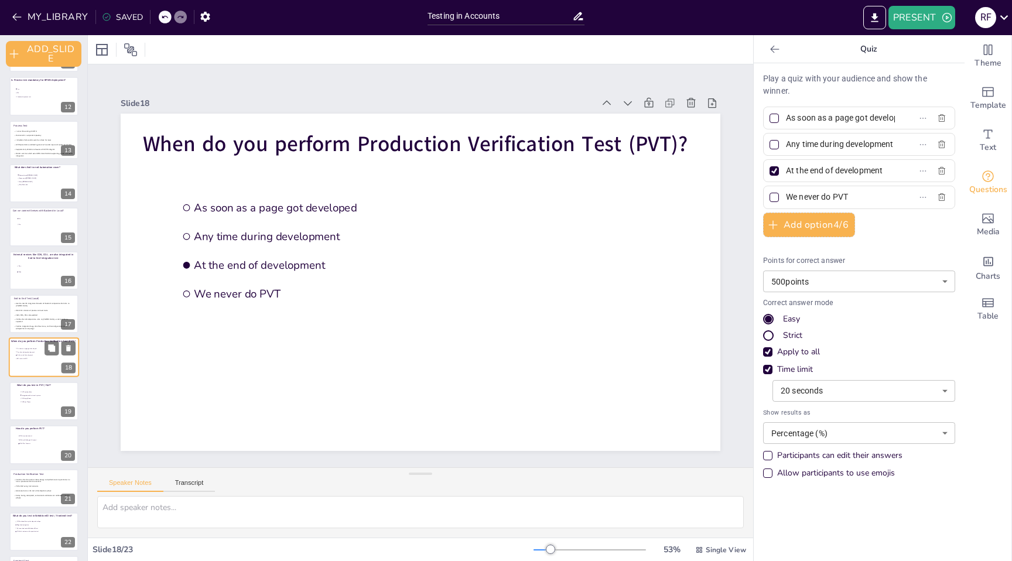
scroll to position [521, 0]
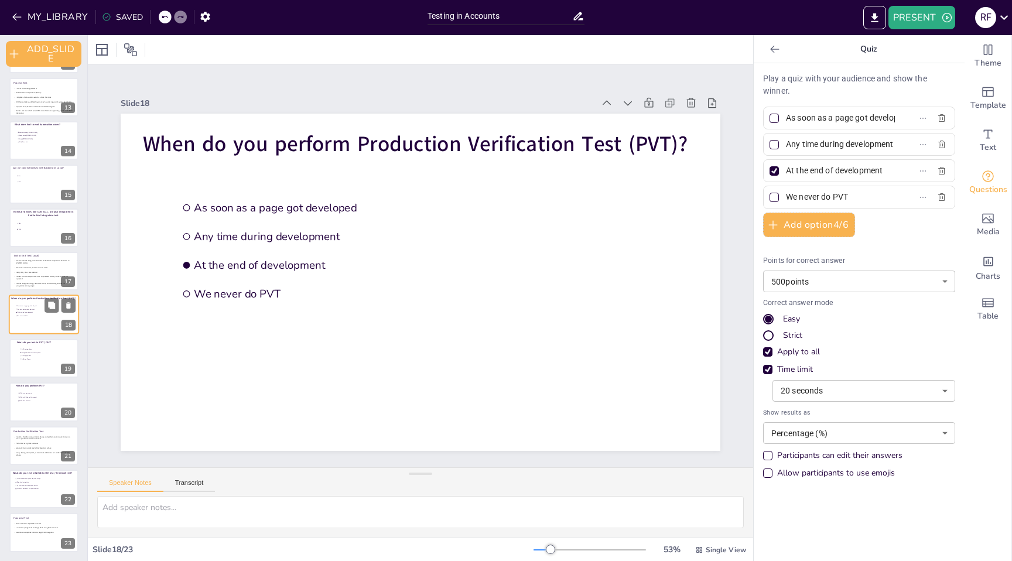
click at [22, 352] on span "Integration with external systems" at bounding box center [38, 352] width 32 height 2
type input "All Functionalities"
type input "Integration with external systems"
type input "All Happy flows"
type input "All Error Flows"
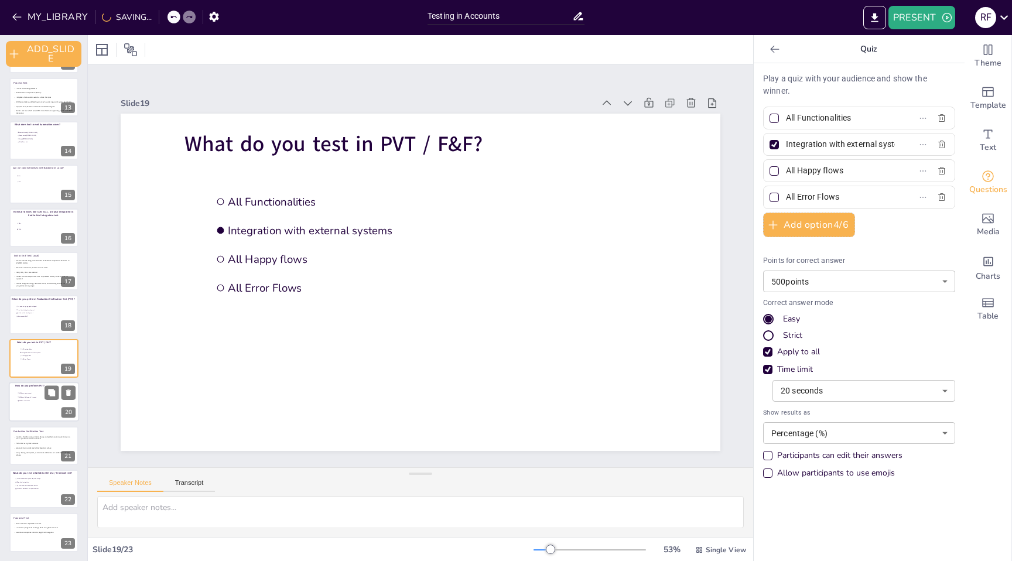
click at [32, 394] on li "With my own account" at bounding box center [34, 393] width 35 height 4
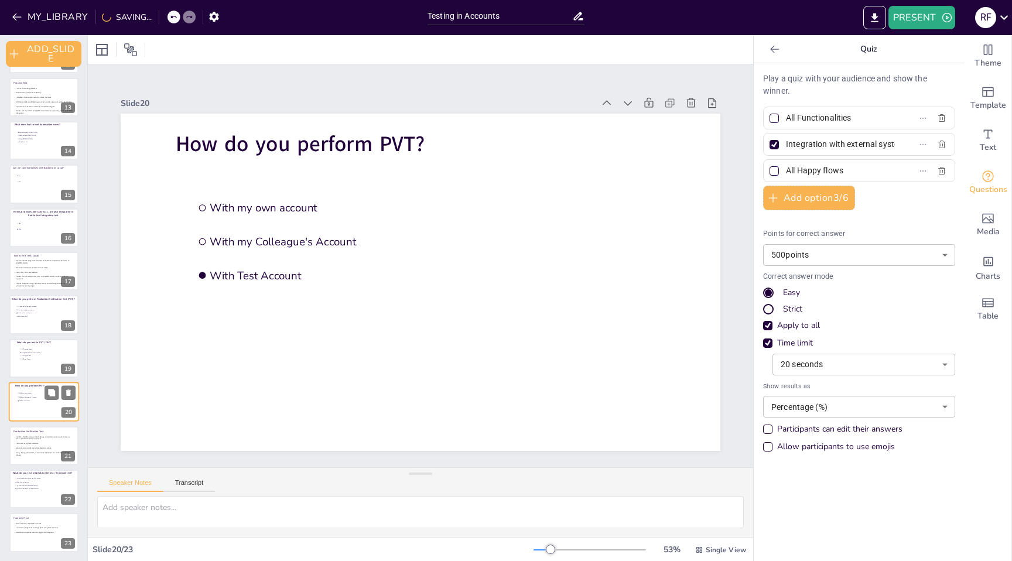
type input "With my own account"
type input "With my Colleague's Account"
type input "With Test Account"
click at [31, 447] on span "Generally done at the end of development phase" at bounding box center [33, 448] width 36 height 2
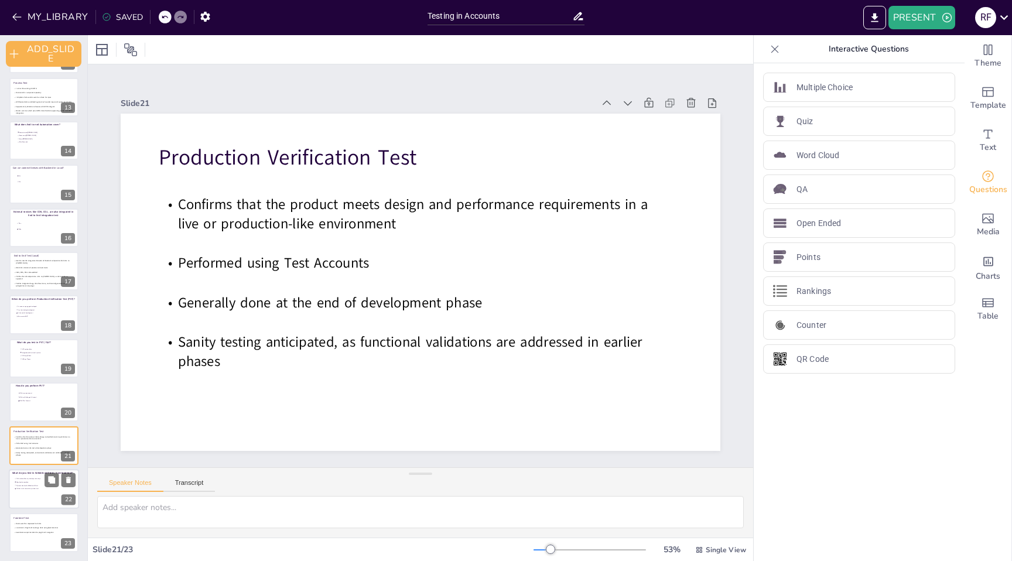
click at [30, 494] on div at bounding box center [44, 489] width 70 height 40
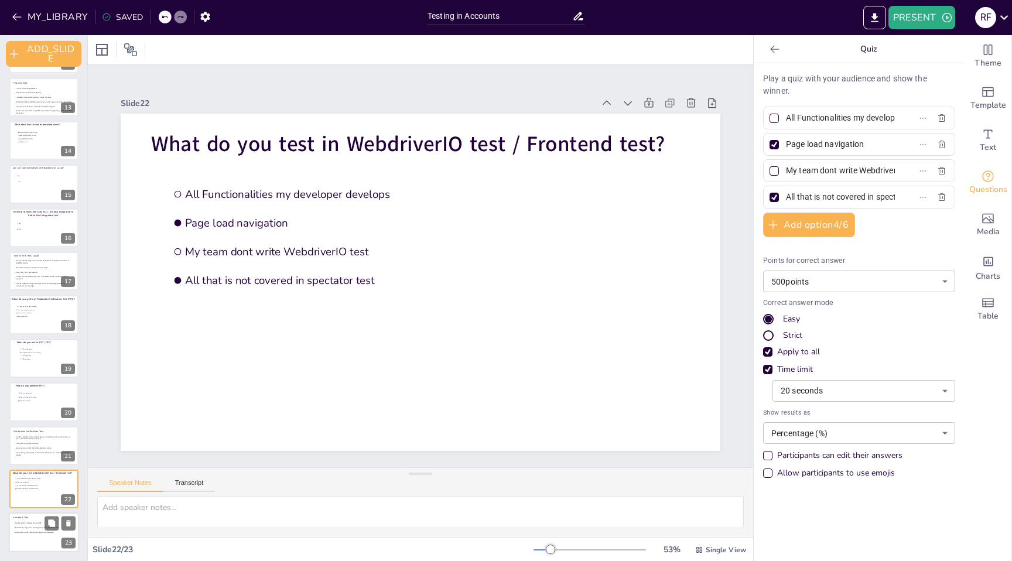
click at [30, 534] on div at bounding box center [44, 533] width 70 height 40
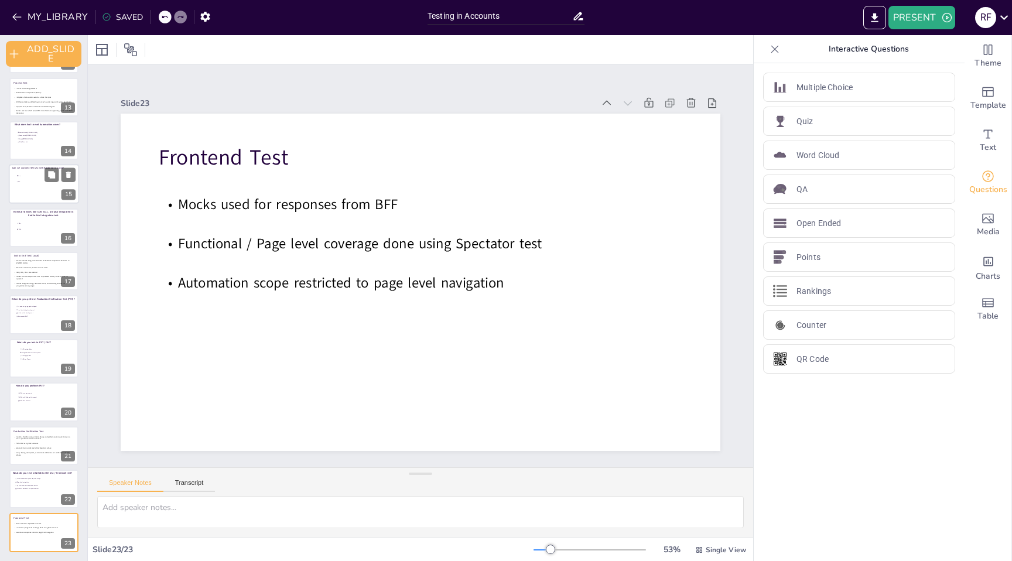
scroll to position [0, 0]
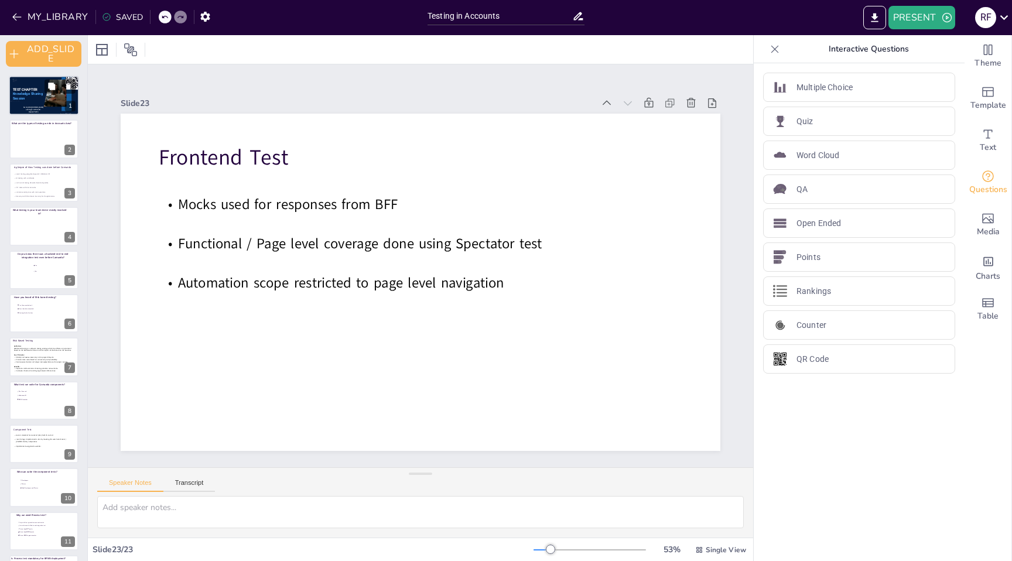
click at [38, 108] on span "Go to [URL][DOMAIN_NAME] and login with code: Free16772374" at bounding box center [33, 110] width 20 height 6
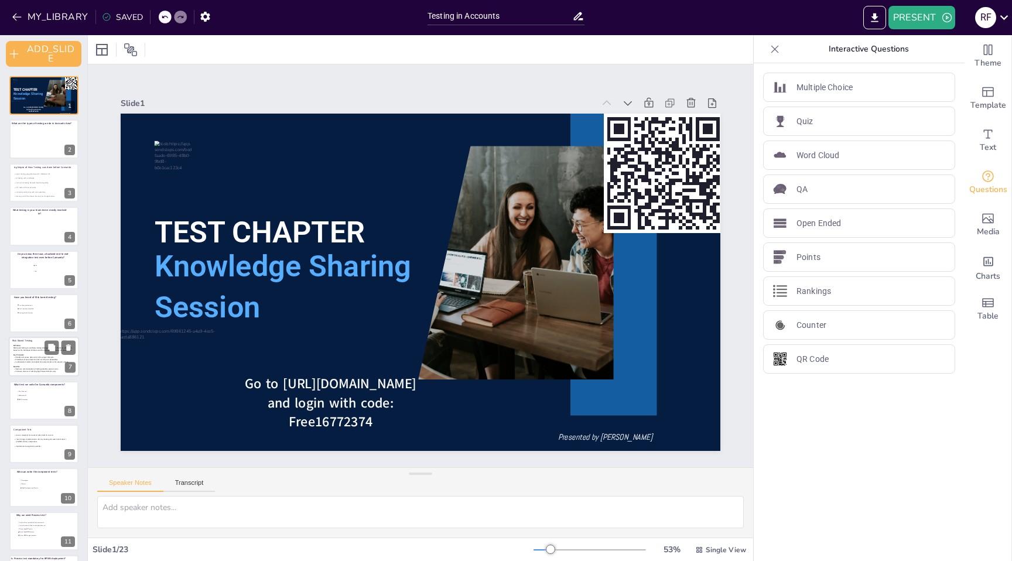
click at [30, 363] on span "Continuously monitor and adjust risk assessments as the project evolves." at bounding box center [41, 362] width 53 height 2
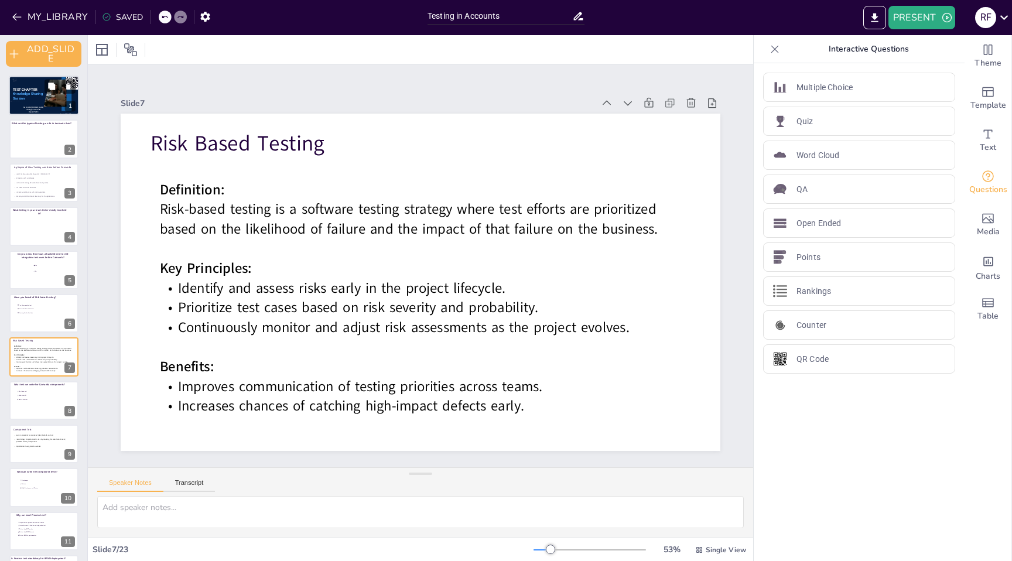
click at [33, 105] on div at bounding box center [44, 96] width 70 height 40
